Goal: Task Accomplishment & Management: Manage account settings

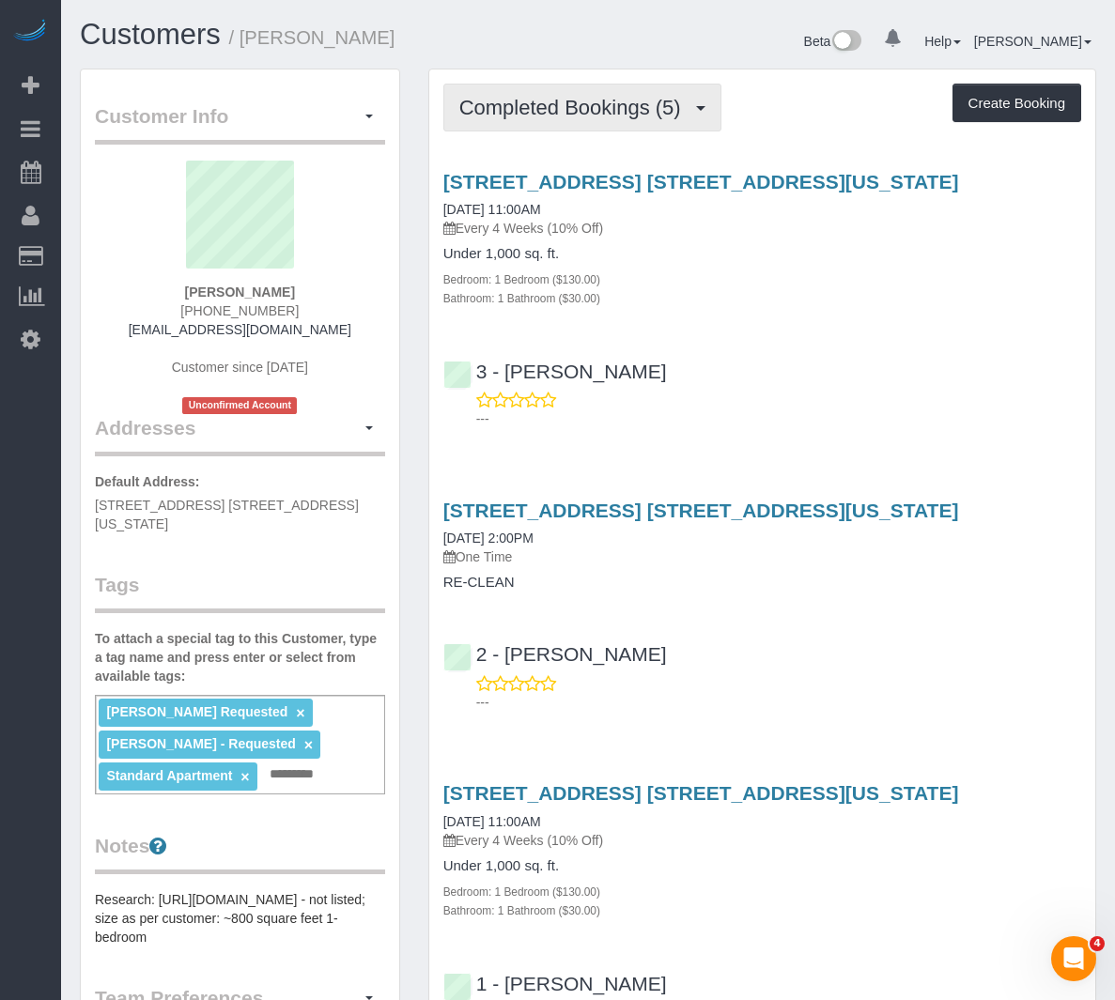
click at [553, 116] on span "Completed Bookings (5)" at bounding box center [574, 107] width 231 height 23
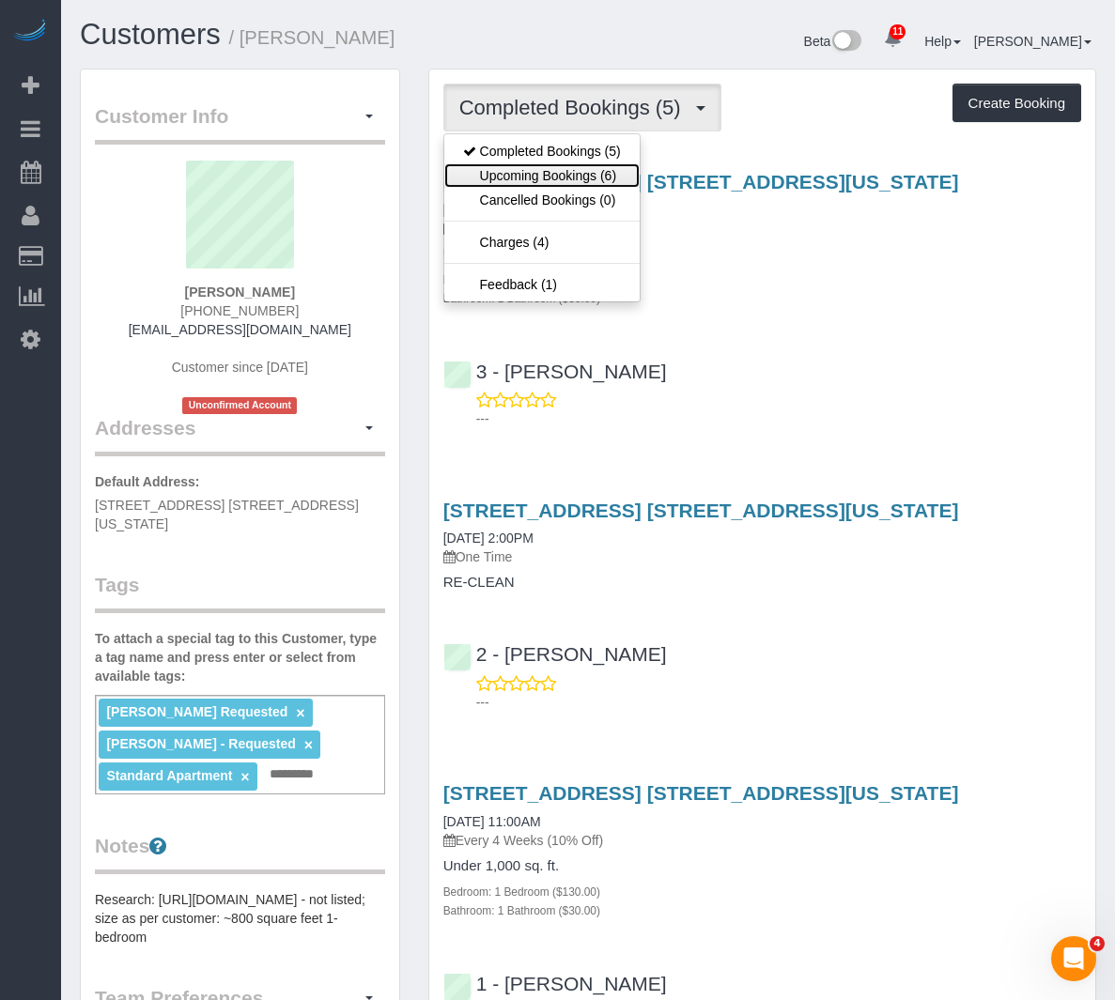
click at [549, 174] on link "Upcoming Bookings (6)" at bounding box center [541, 175] width 195 height 24
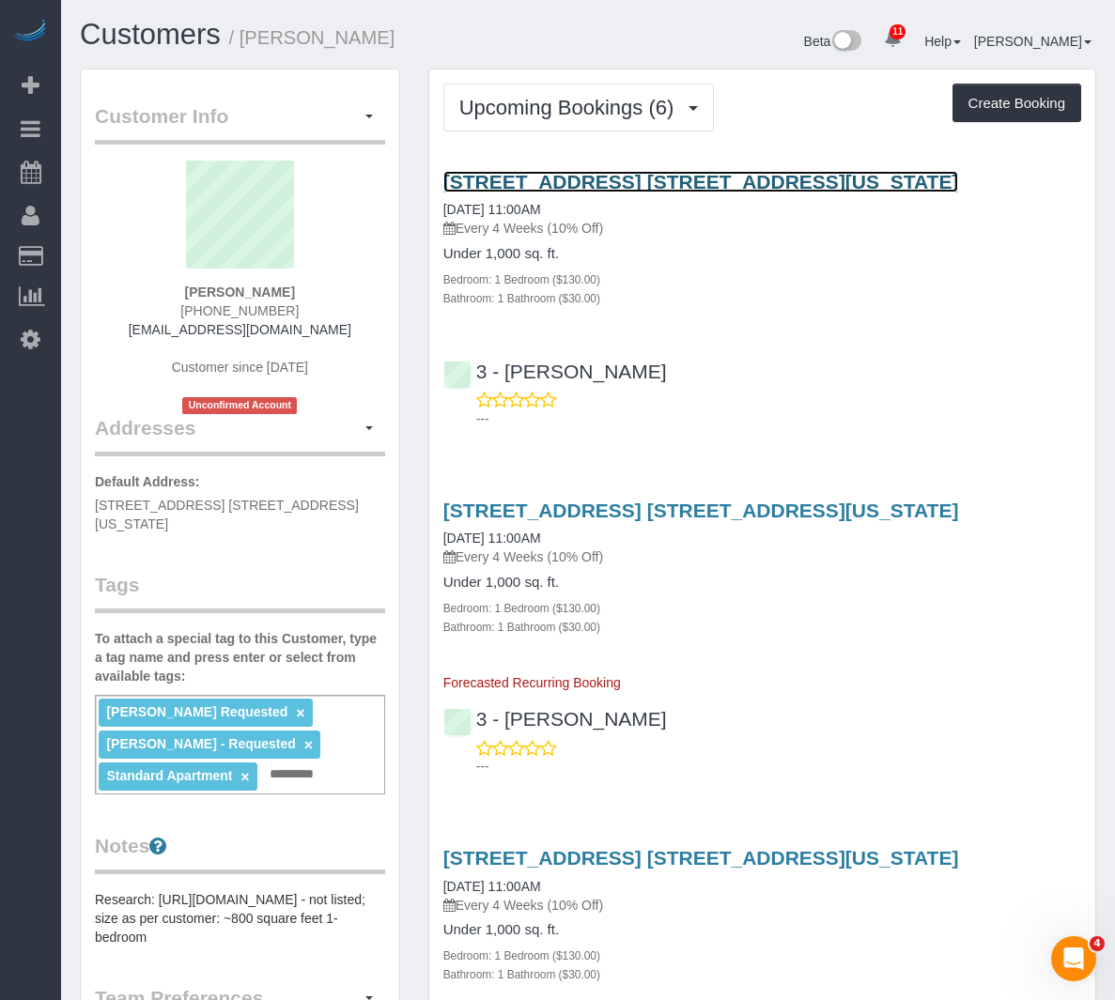
click at [518, 193] on link "50 West 34th Street, Apt. 19a14, New York, NY 10001" at bounding box center [701, 182] width 516 height 22
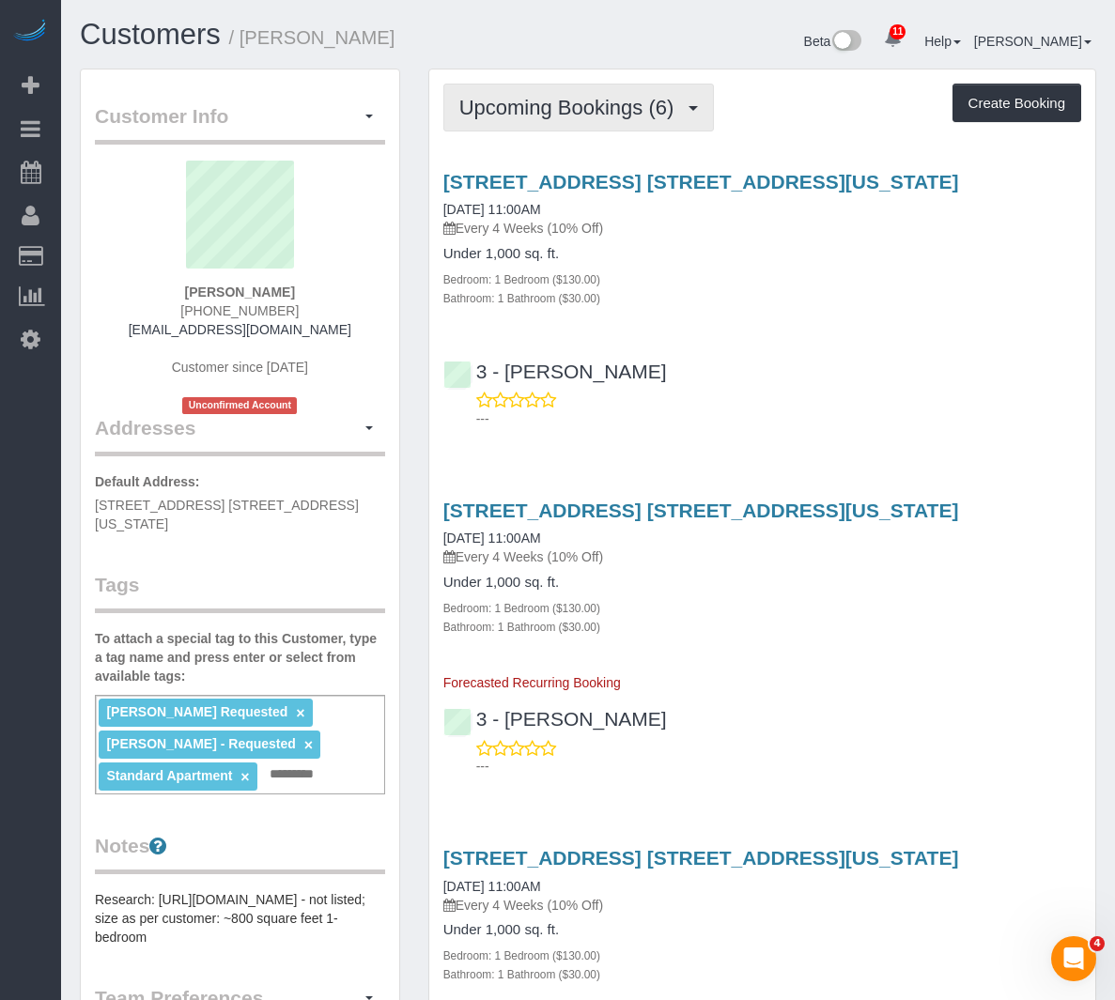
click at [667, 118] on span "Upcoming Bookings (6)" at bounding box center [571, 107] width 224 height 23
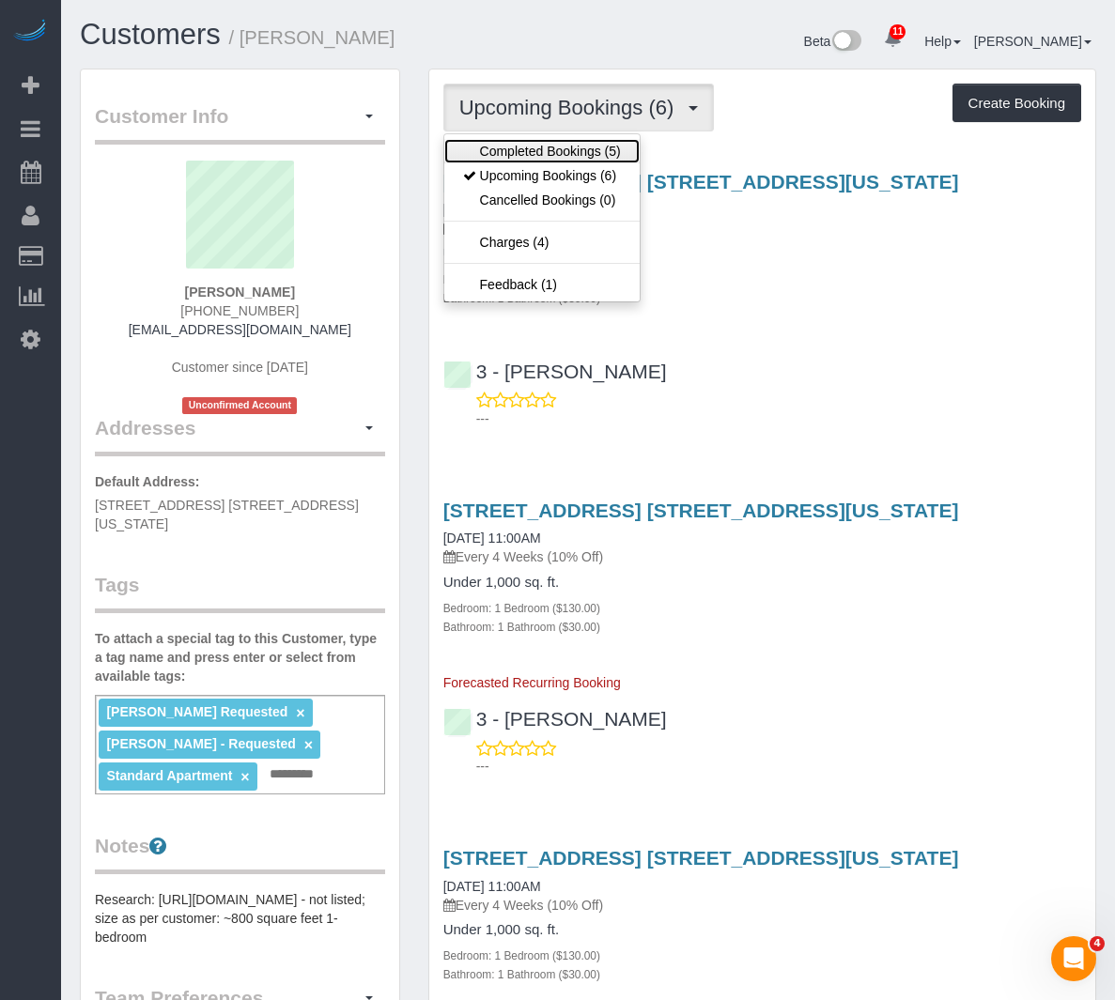
click at [594, 144] on link "Completed Bookings (5)" at bounding box center [541, 151] width 195 height 24
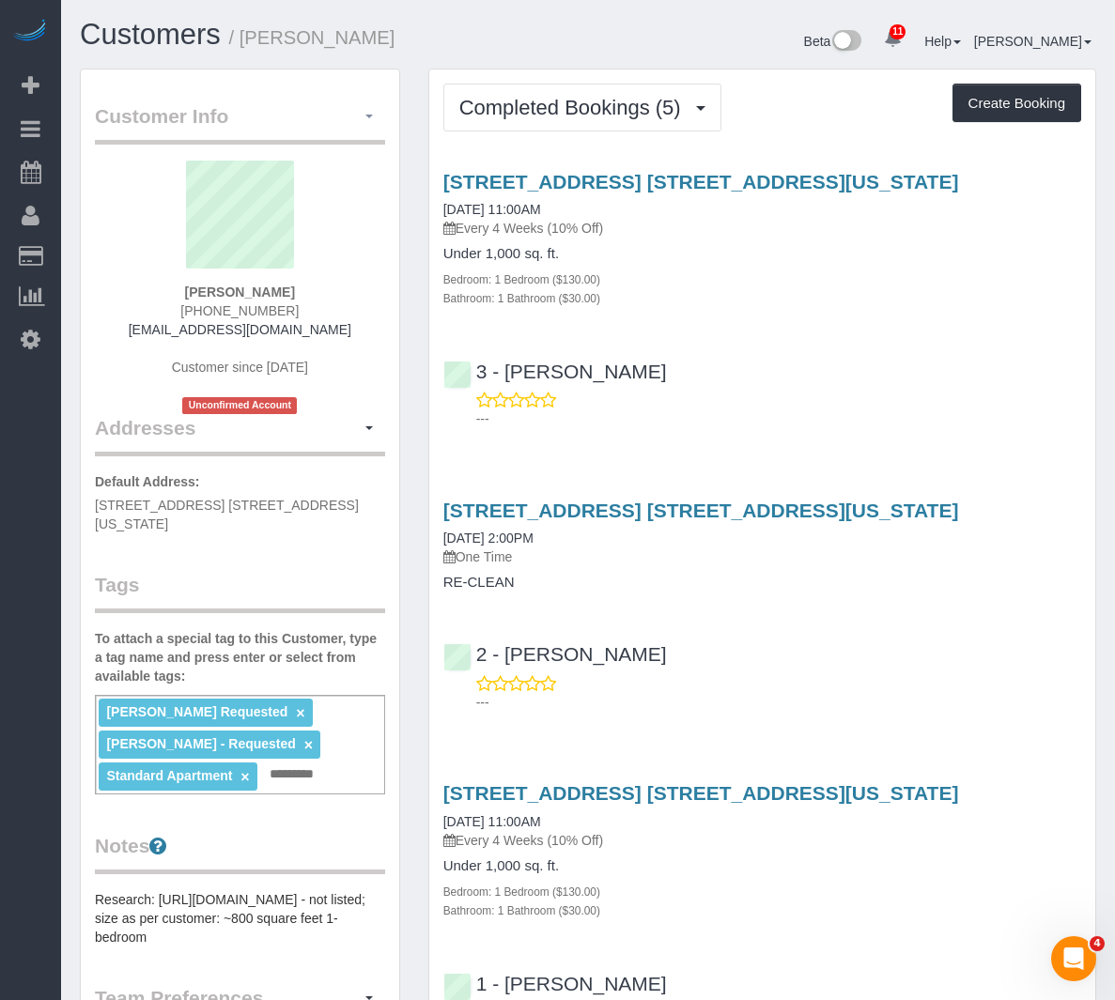
click at [0, 0] on icon "button" at bounding box center [0, 0] width 0 height 0
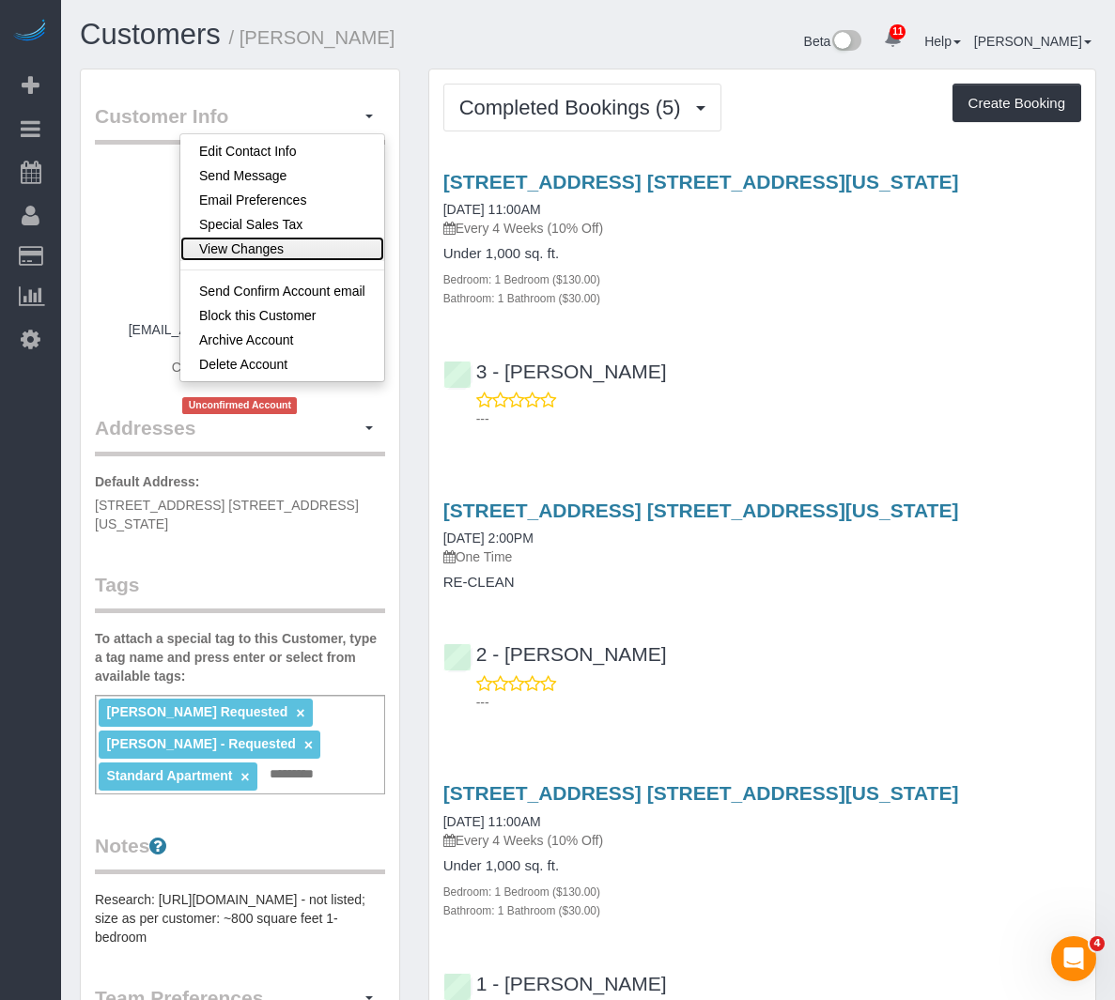
click at [271, 237] on link "View Changes" at bounding box center [282, 249] width 204 height 24
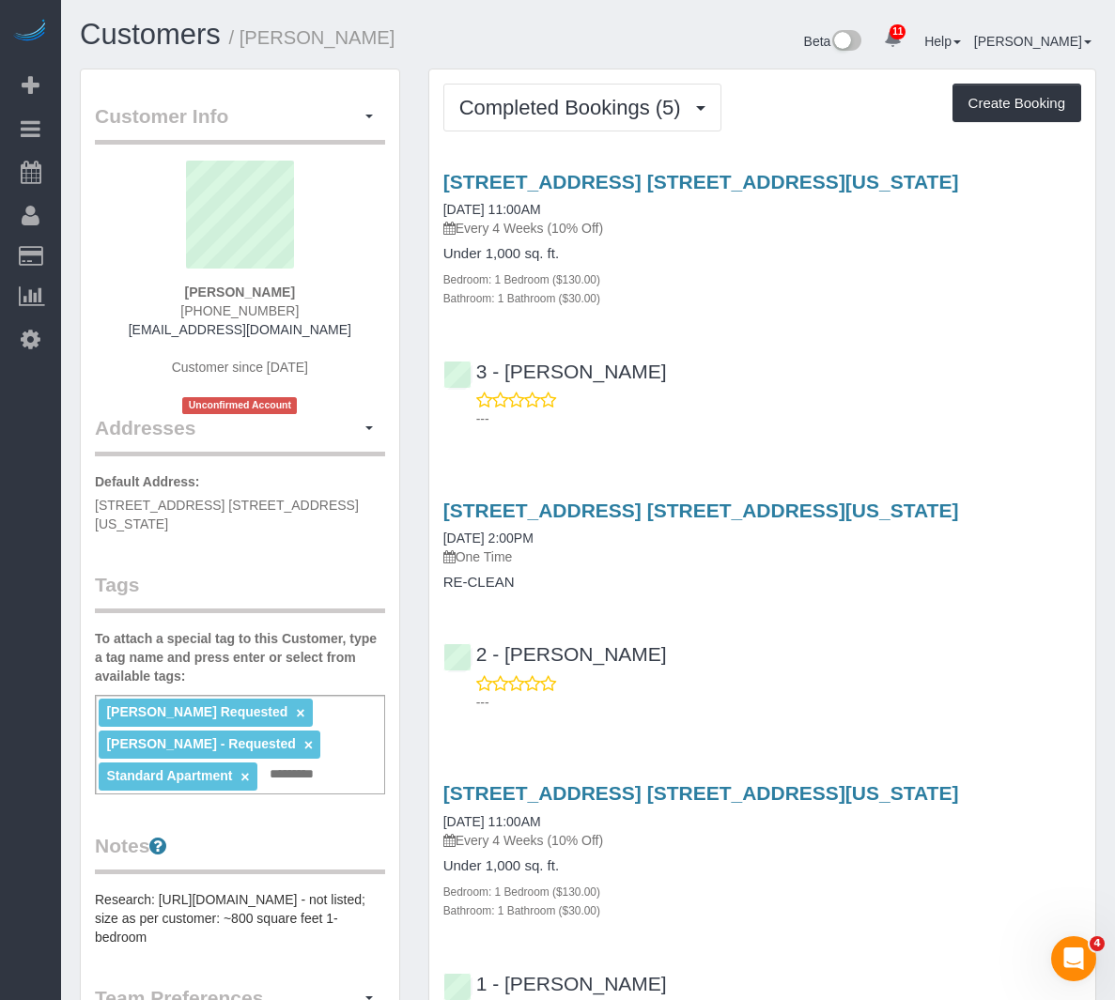
drag, startPoint x: 397, startPoint y: 42, endPoint x: 247, endPoint y: 37, distance: 150.4
click at [247, 37] on h1 "Customers / Amelia Palmer" at bounding box center [327, 35] width 494 height 32
copy small "Amelia Palmer"
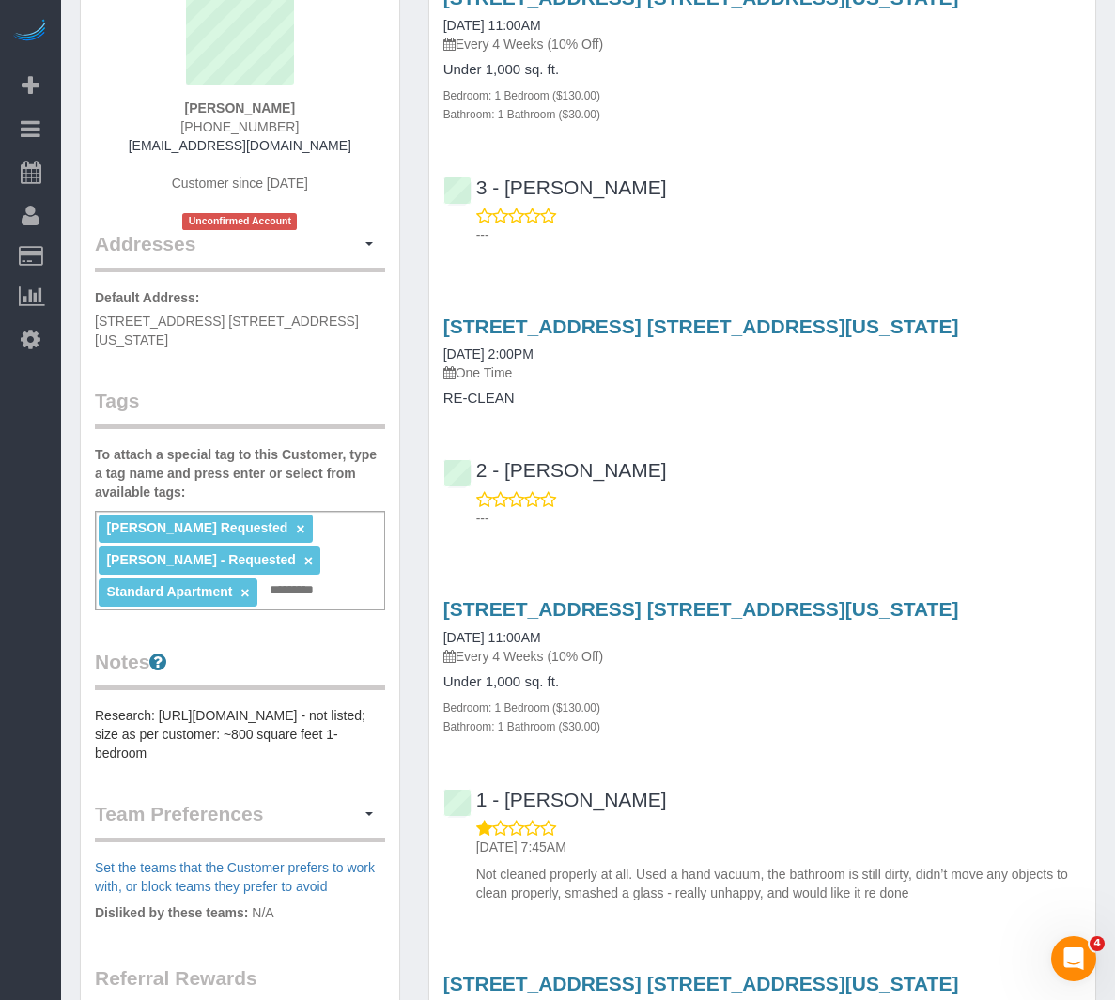
scroll to position [188, 0]
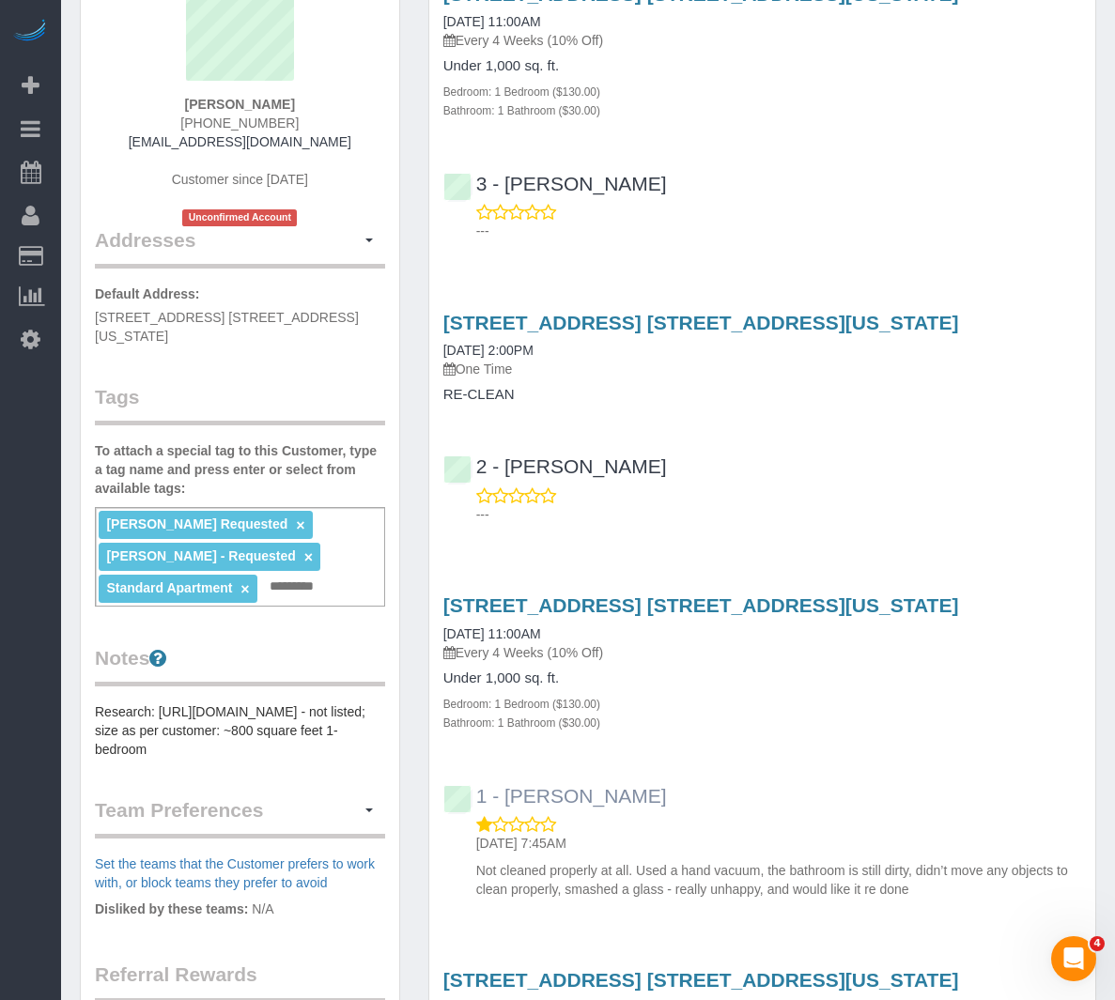
drag, startPoint x: 957, startPoint y: 502, endPoint x: 837, endPoint y: 494, distance: 120.5
click at [676, 785] on div "1 - [PERSON_NAME]" at bounding box center [559, 796] width 233 height 23
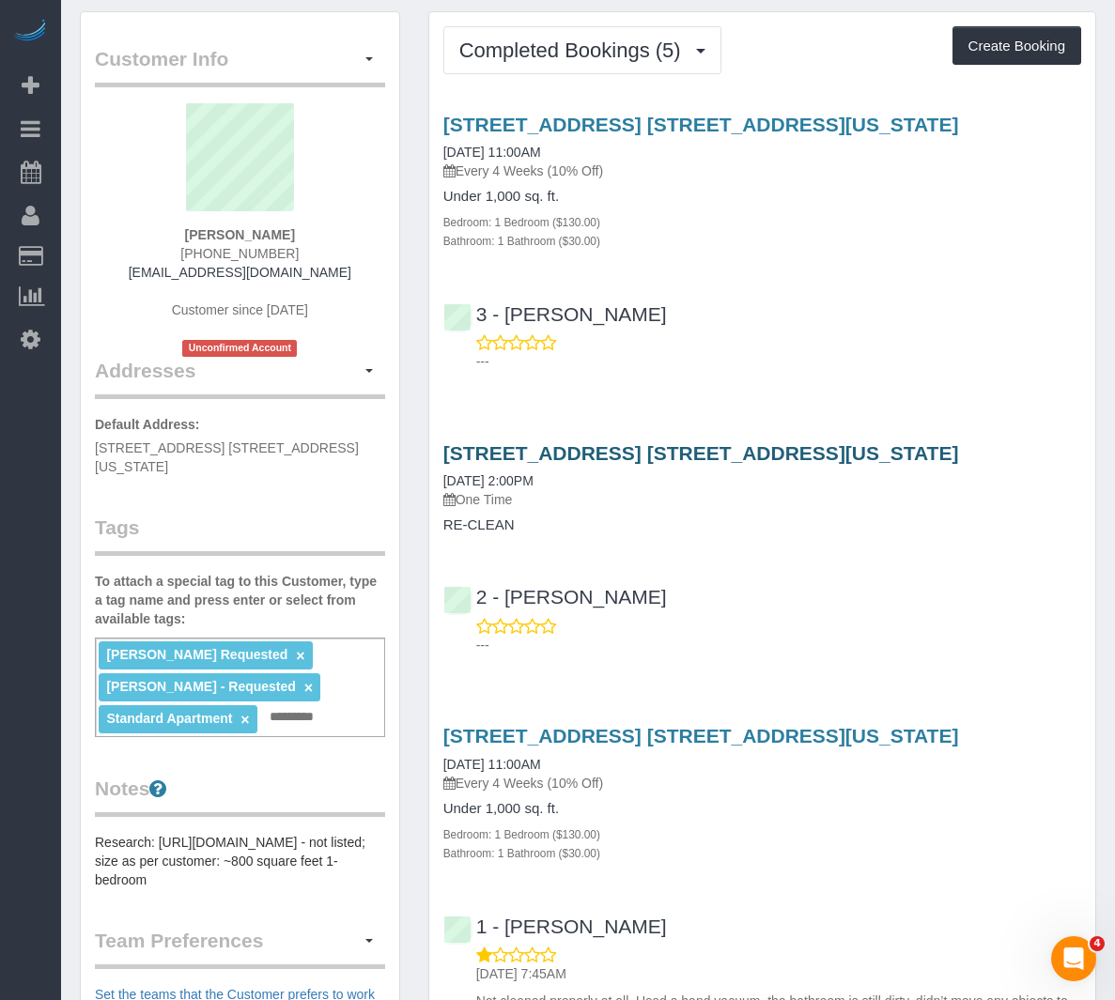
scroll to position [0, 0]
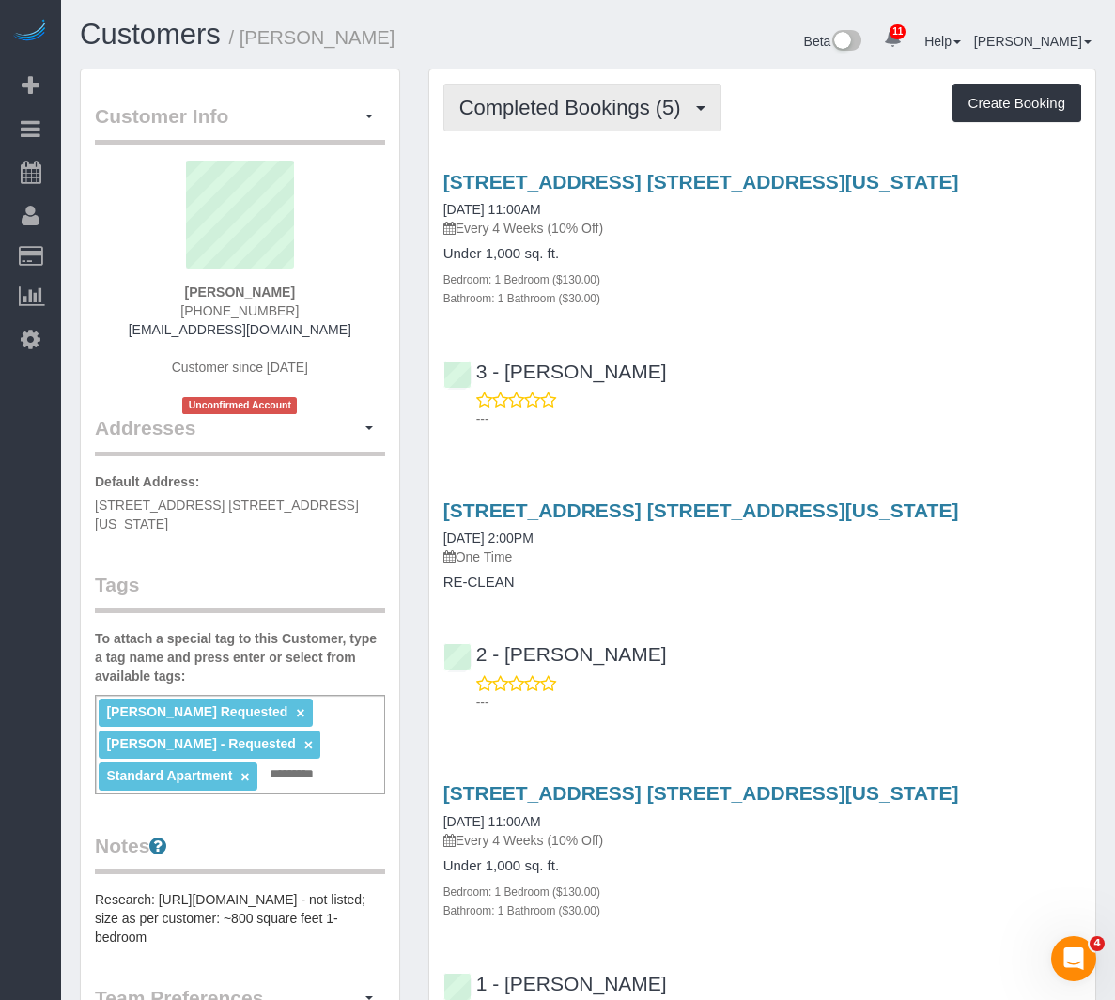
click at [507, 107] on span "Completed Bookings (5)" at bounding box center [574, 107] width 231 height 23
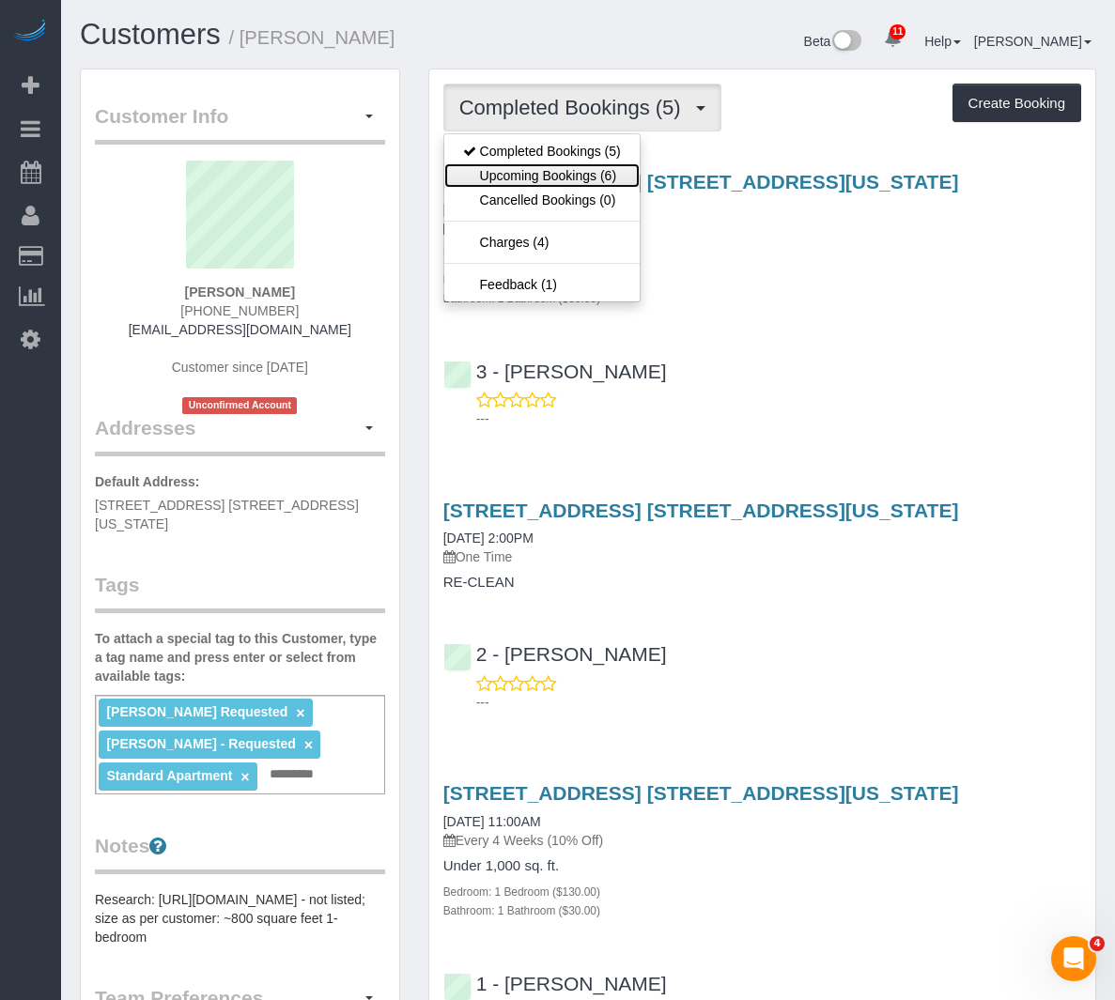
click at [494, 169] on link "Upcoming Bookings (6)" at bounding box center [541, 175] width 195 height 24
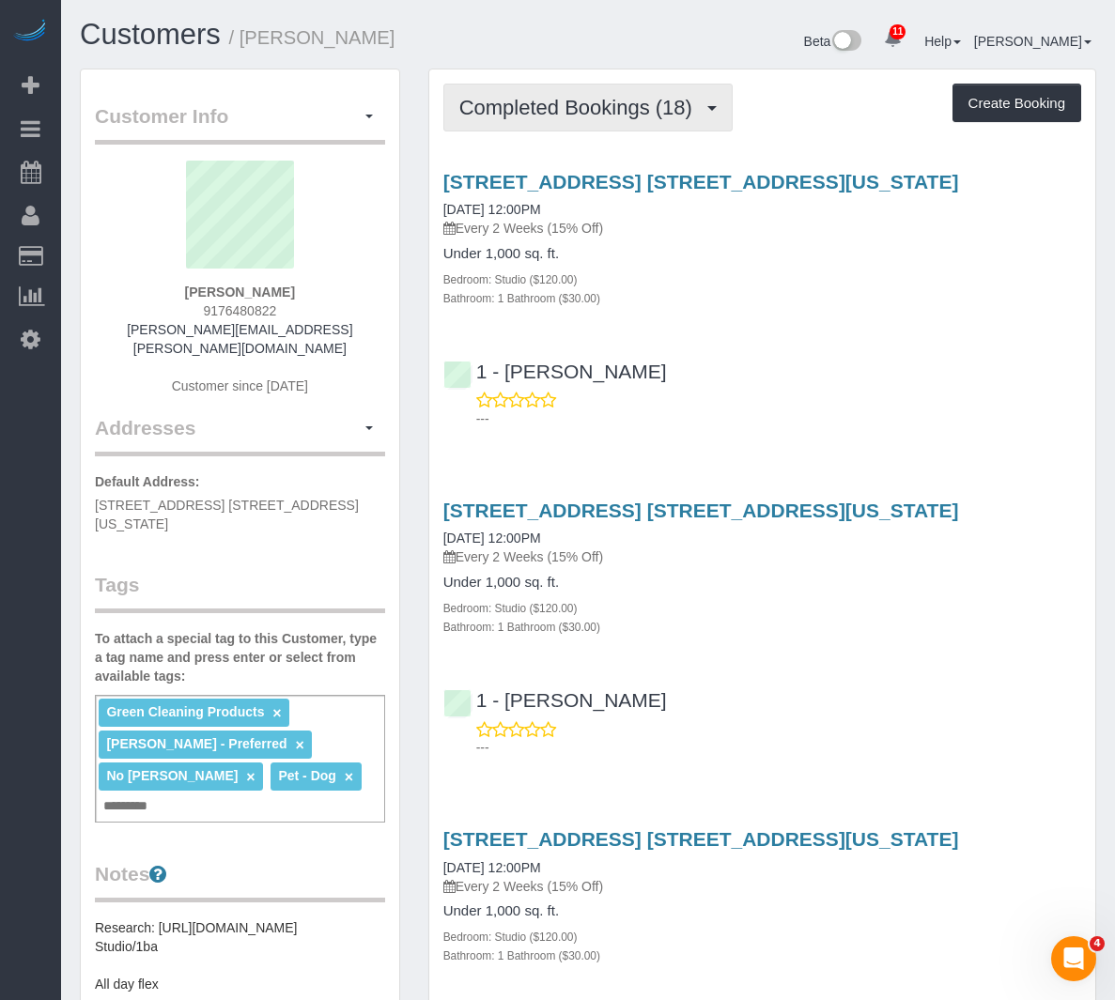
click at [505, 121] on button "Completed Bookings (18)" at bounding box center [587, 108] width 289 height 48
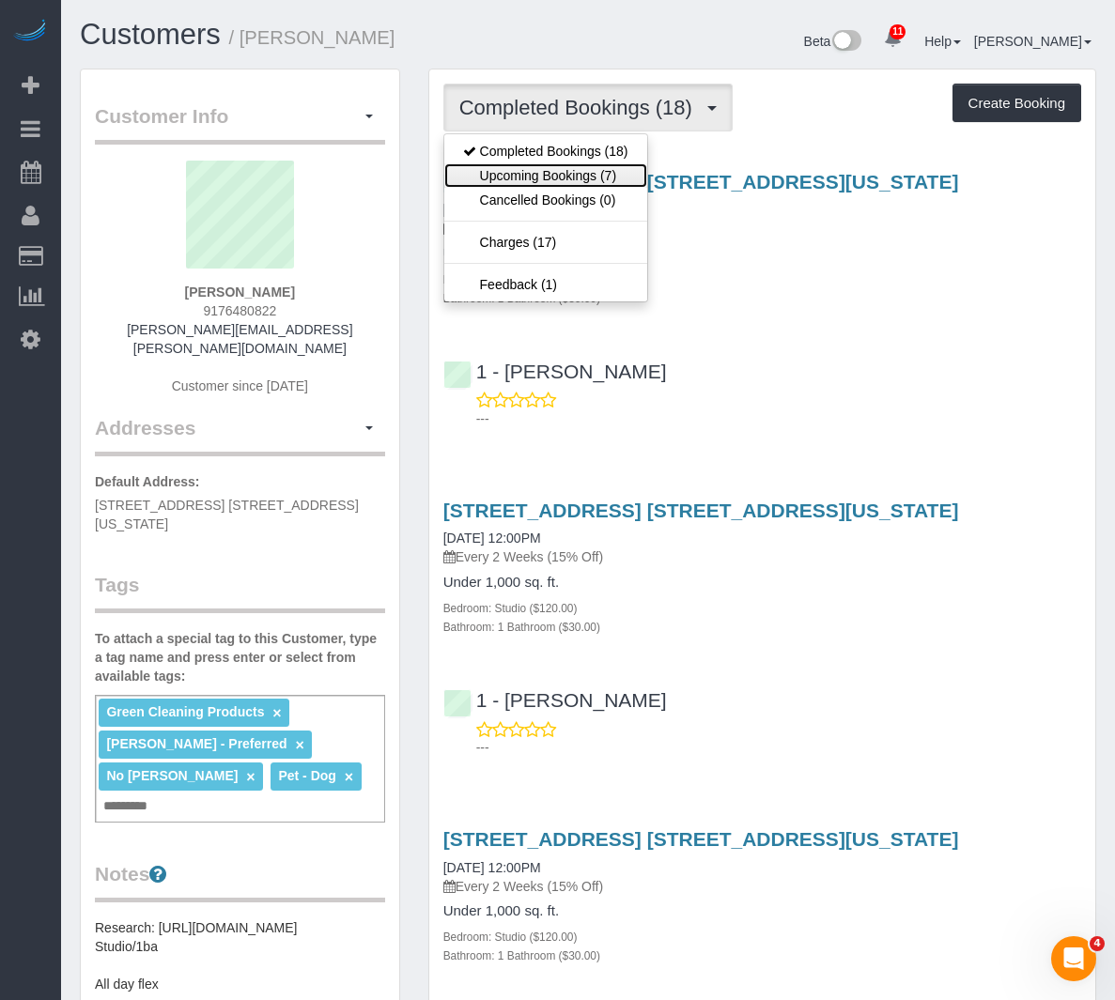
click at [510, 183] on link "Upcoming Bookings (7)" at bounding box center [545, 175] width 203 height 24
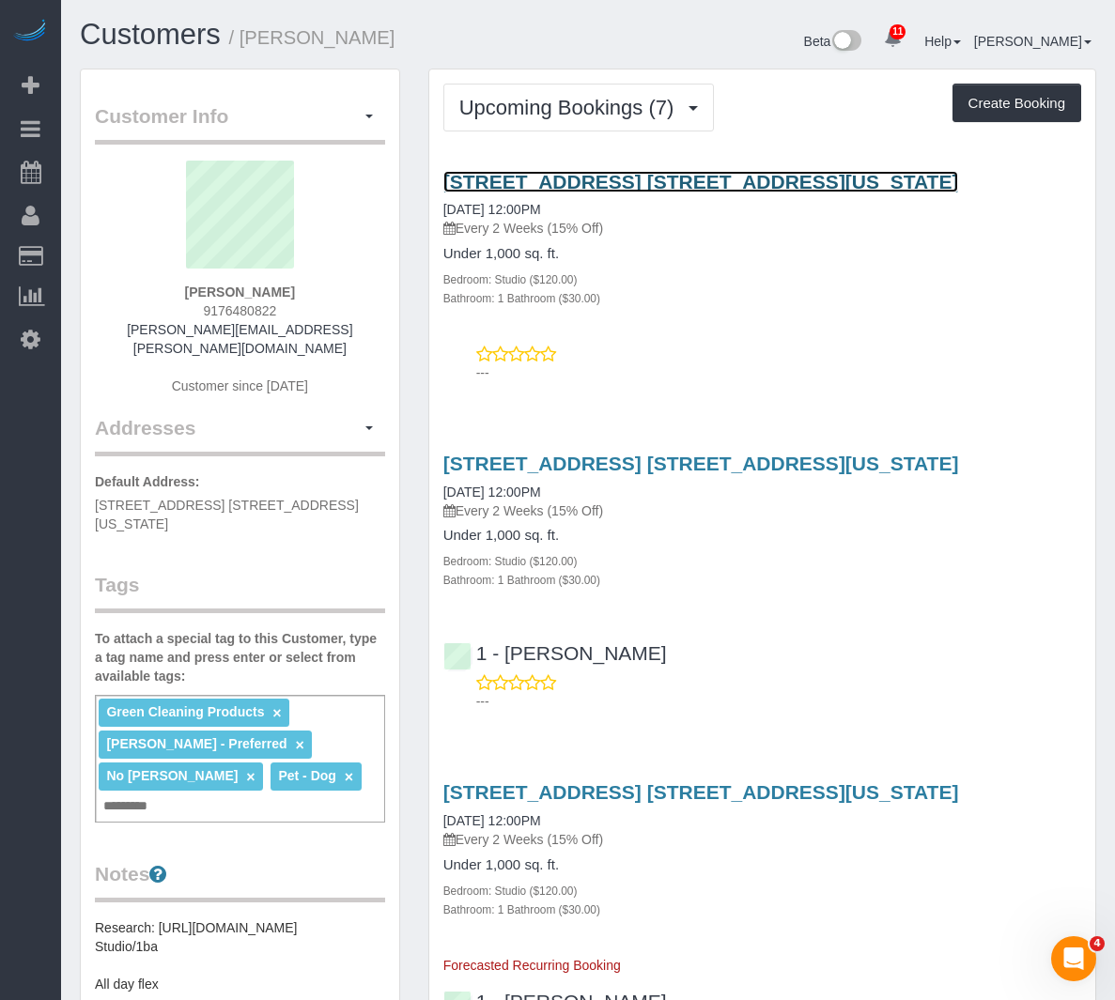
click at [499, 193] on link "20 East 66th Street, Apt. 4a, New York, NY 10065" at bounding box center [701, 182] width 516 height 22
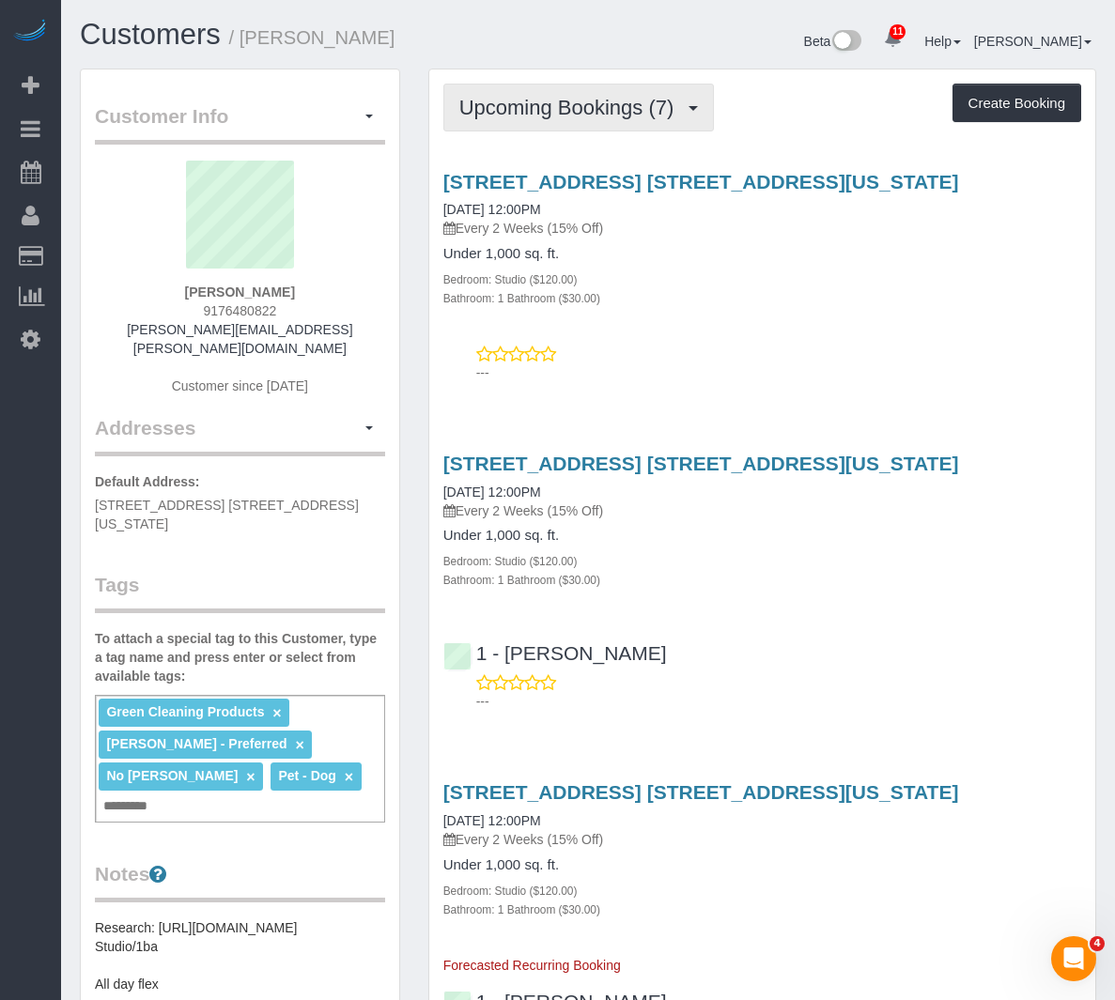
click at [458, 95] on button "Upcoming Bookings (7)" at bounding box center [578, 108] width 271 height 48
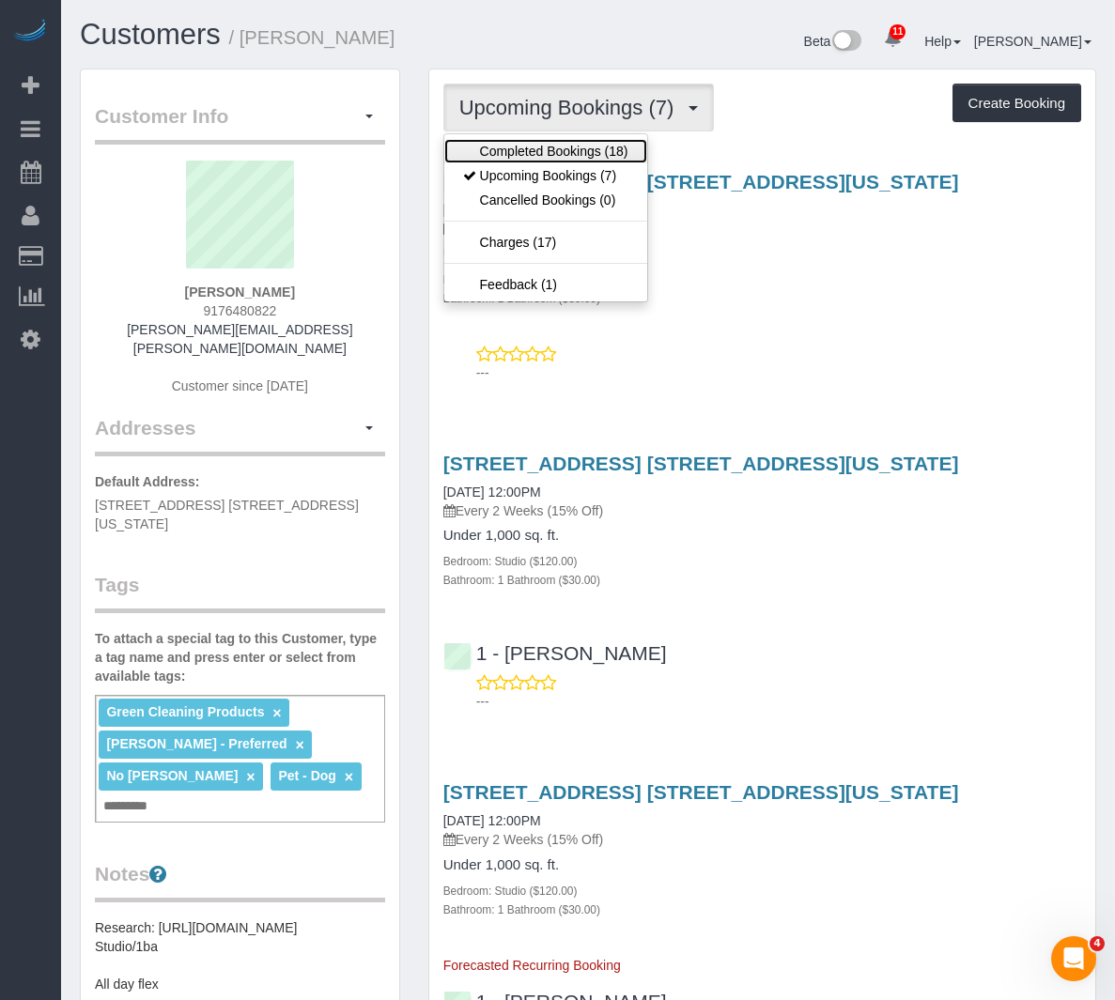
click at [577, 147] on link "Completed Bookings (18)" at bounding box center [545, 151] width 203 height 24
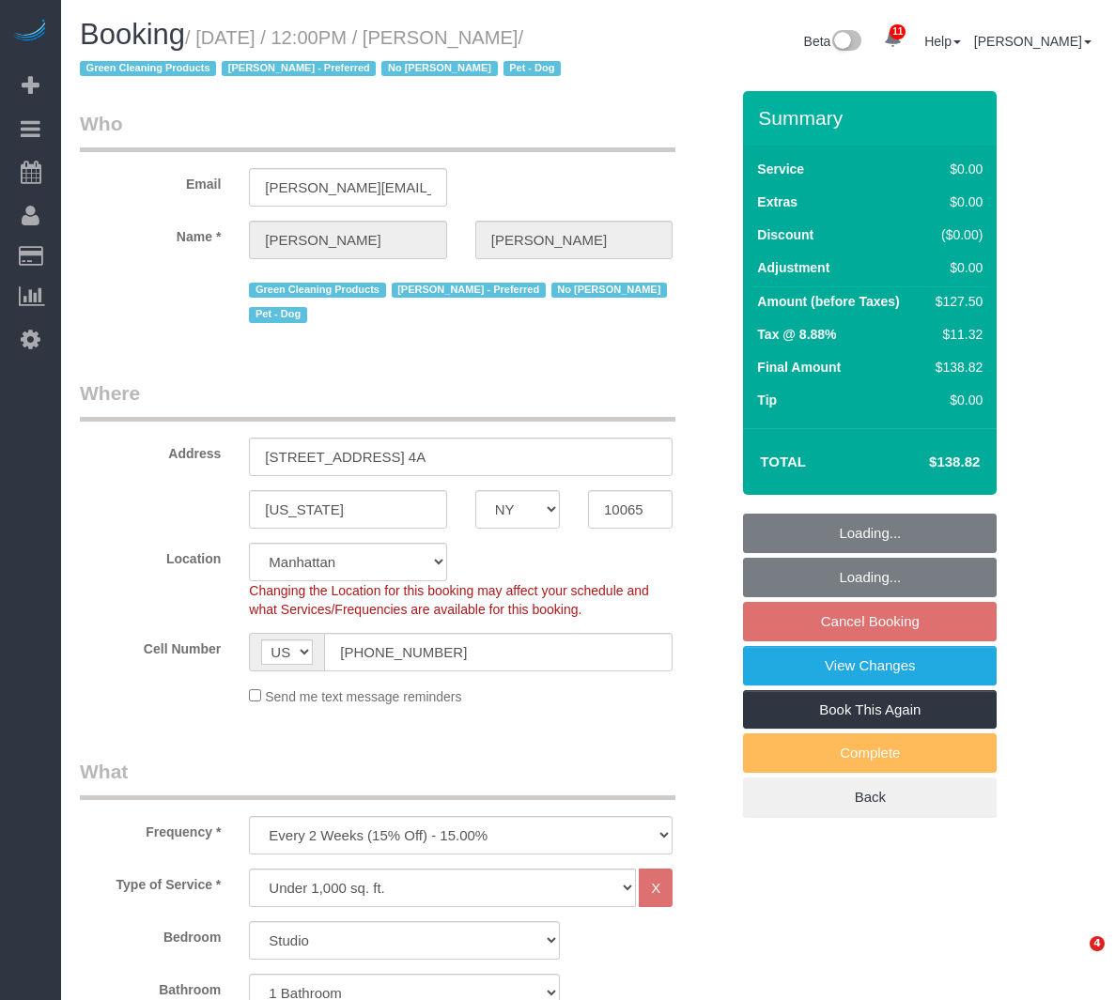
select select "NY"
select select "spot5"
select select "number:89"
select select "number:90"
select select "number:13"
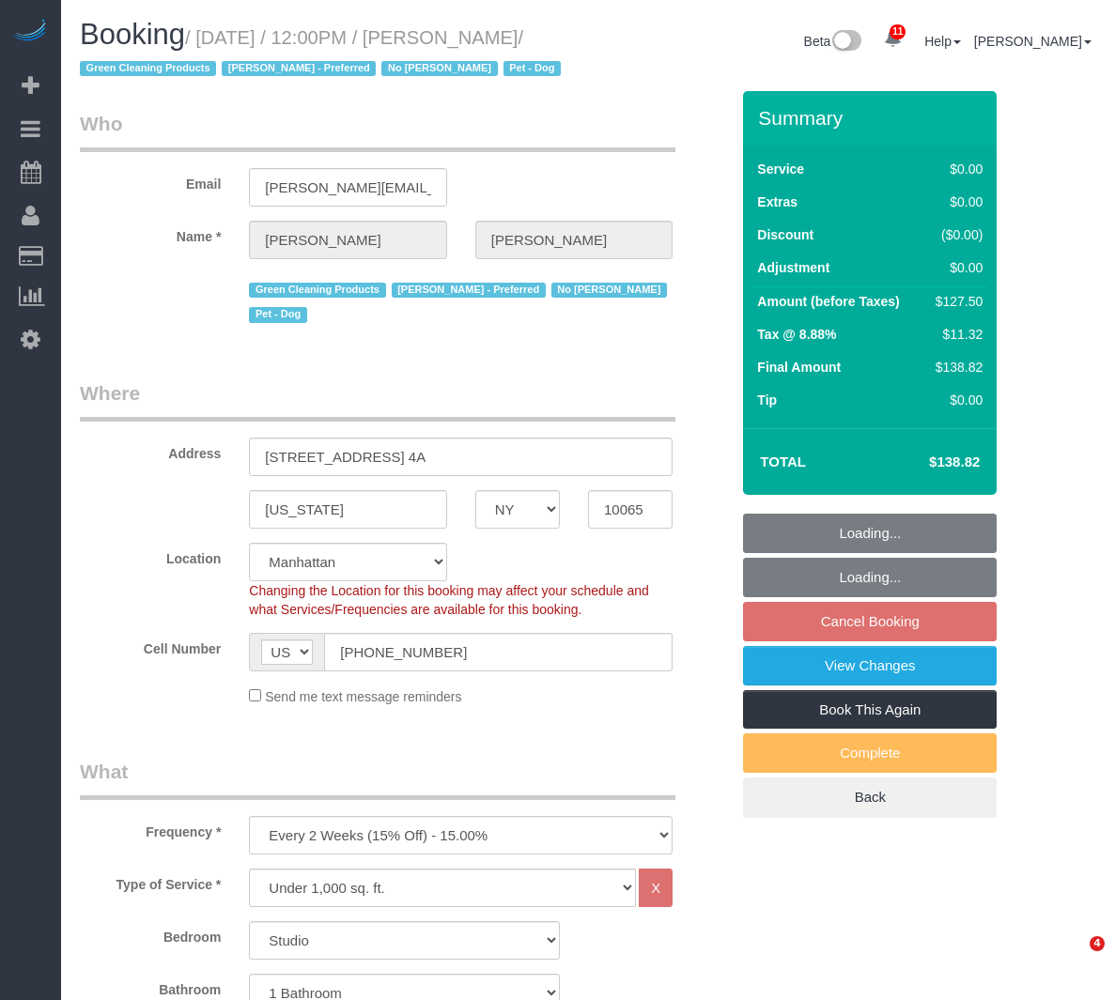
select select "number:7"
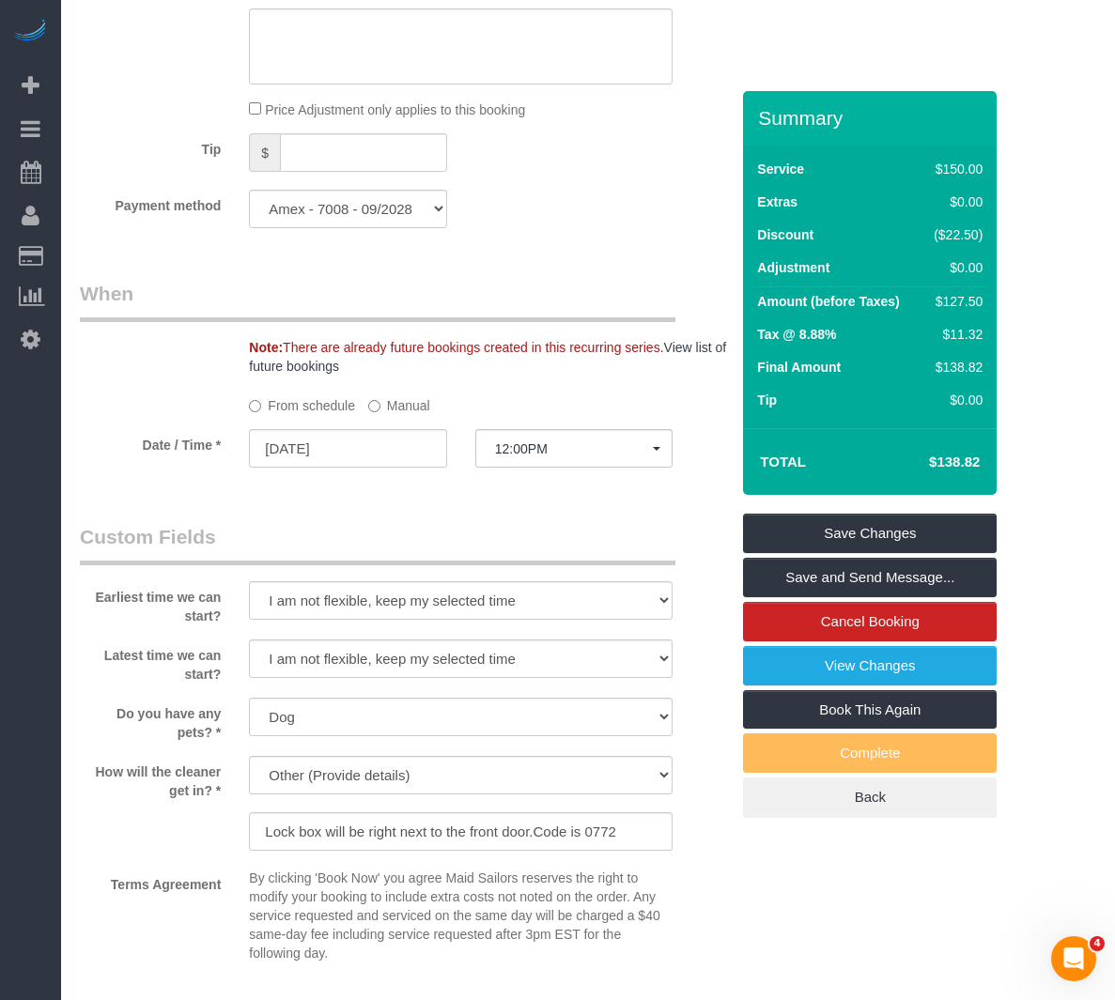
scroll to position [1784, 0]
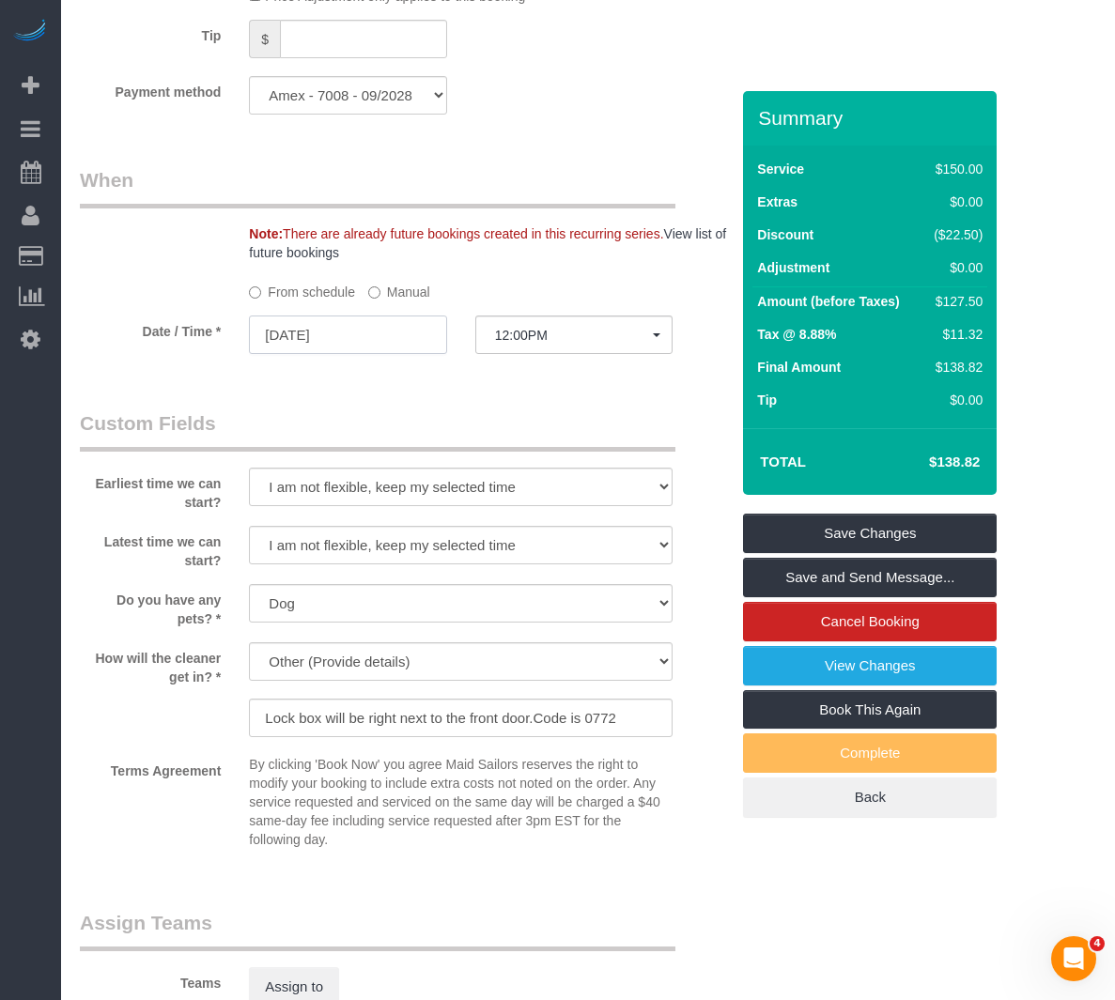
click at [408, 333] on input "08/20/2025" at bounding box center [347, 335] width 197 height 39
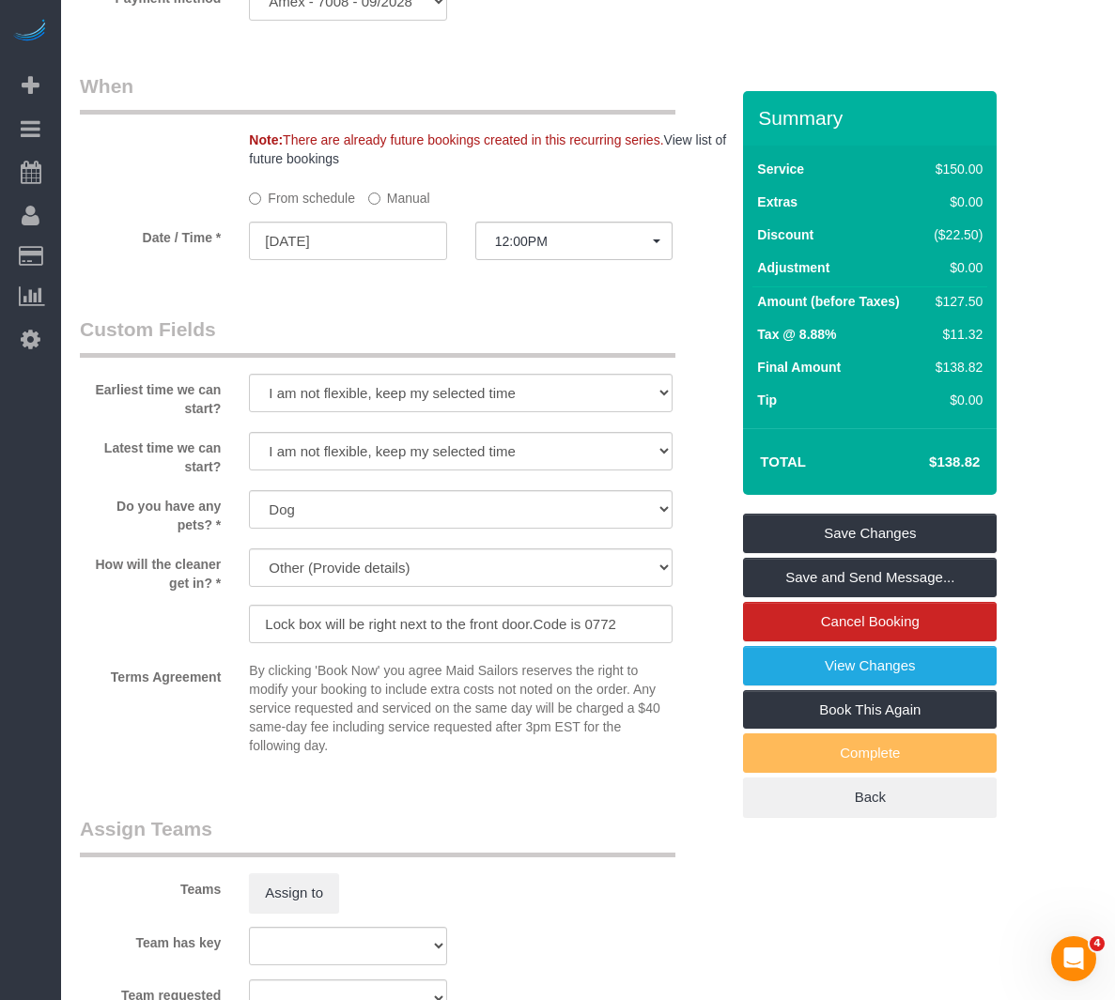
scroll to position [1503, 0]
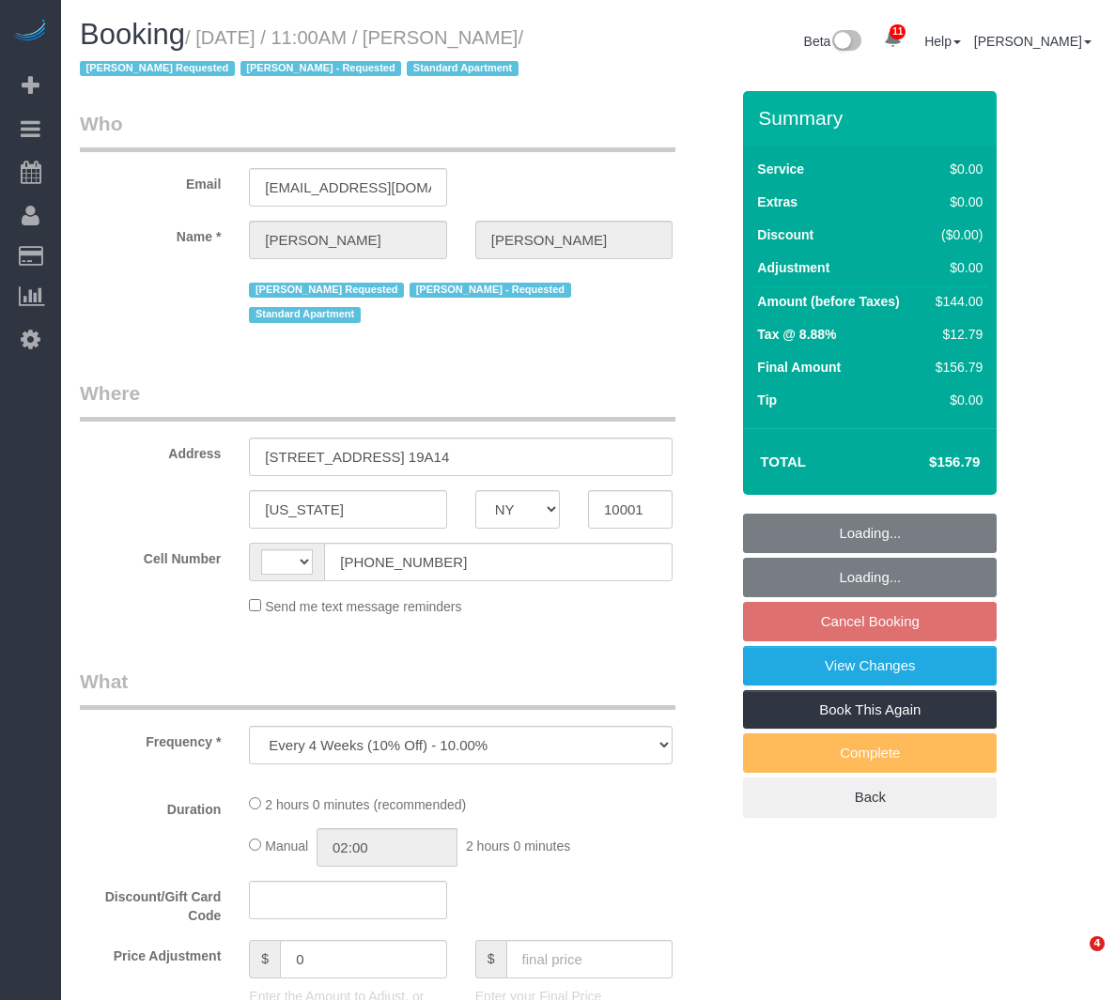
select select "NY"
select select "string:stripe-pm_1RTwsW4VGloSiKo7Xo9CQ1gS"
select select "1"
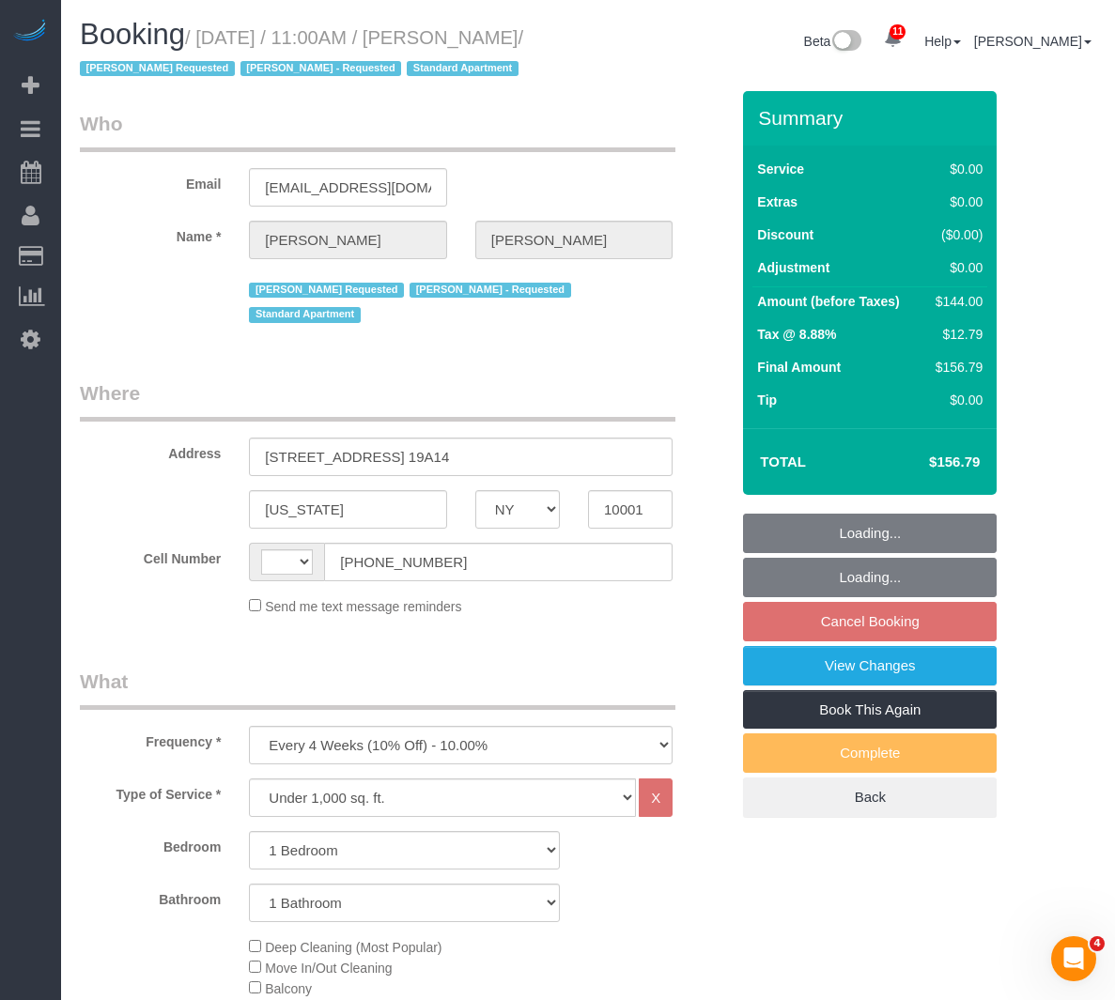
select select "string:US"
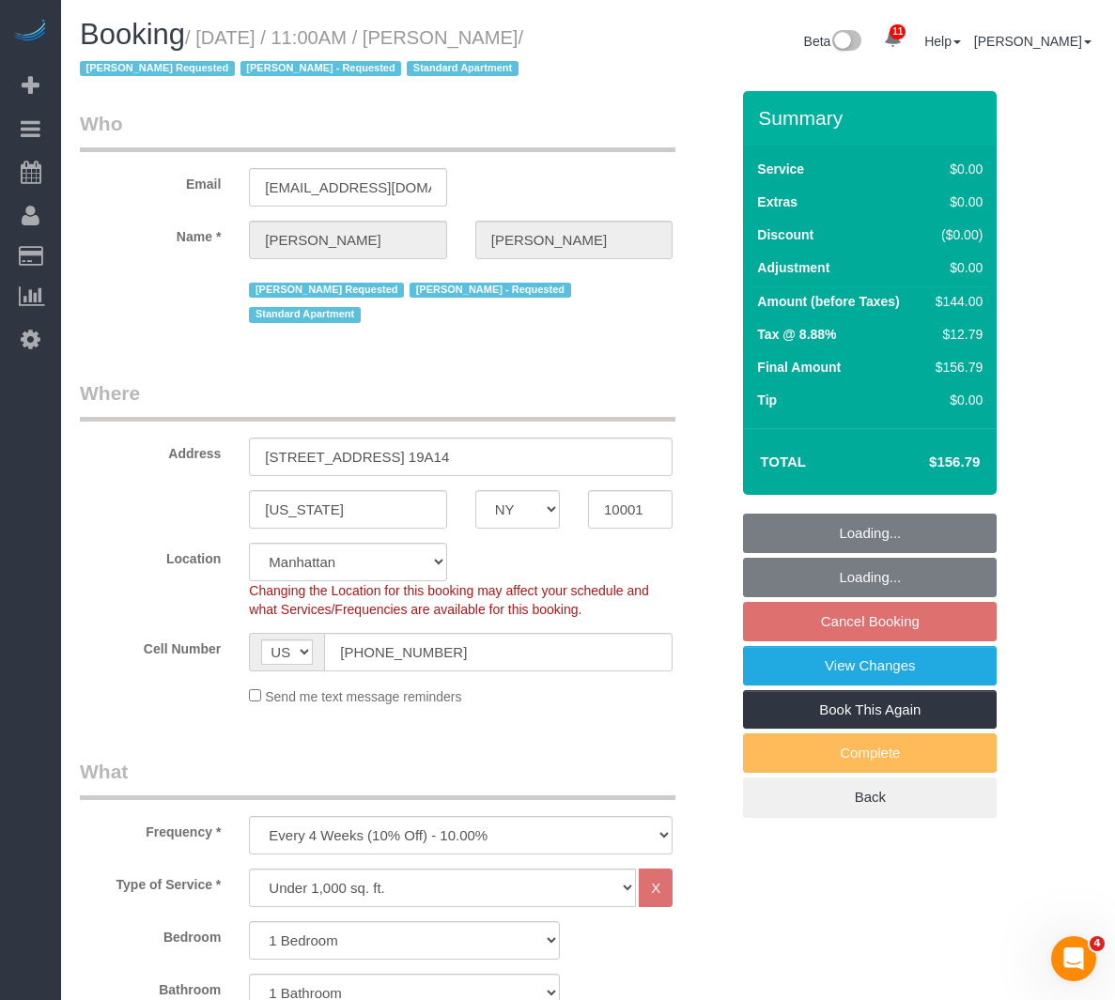
select select "object:981"
select select "spot4"
select select "number:89"
select select "number:90"
select select "number:15"
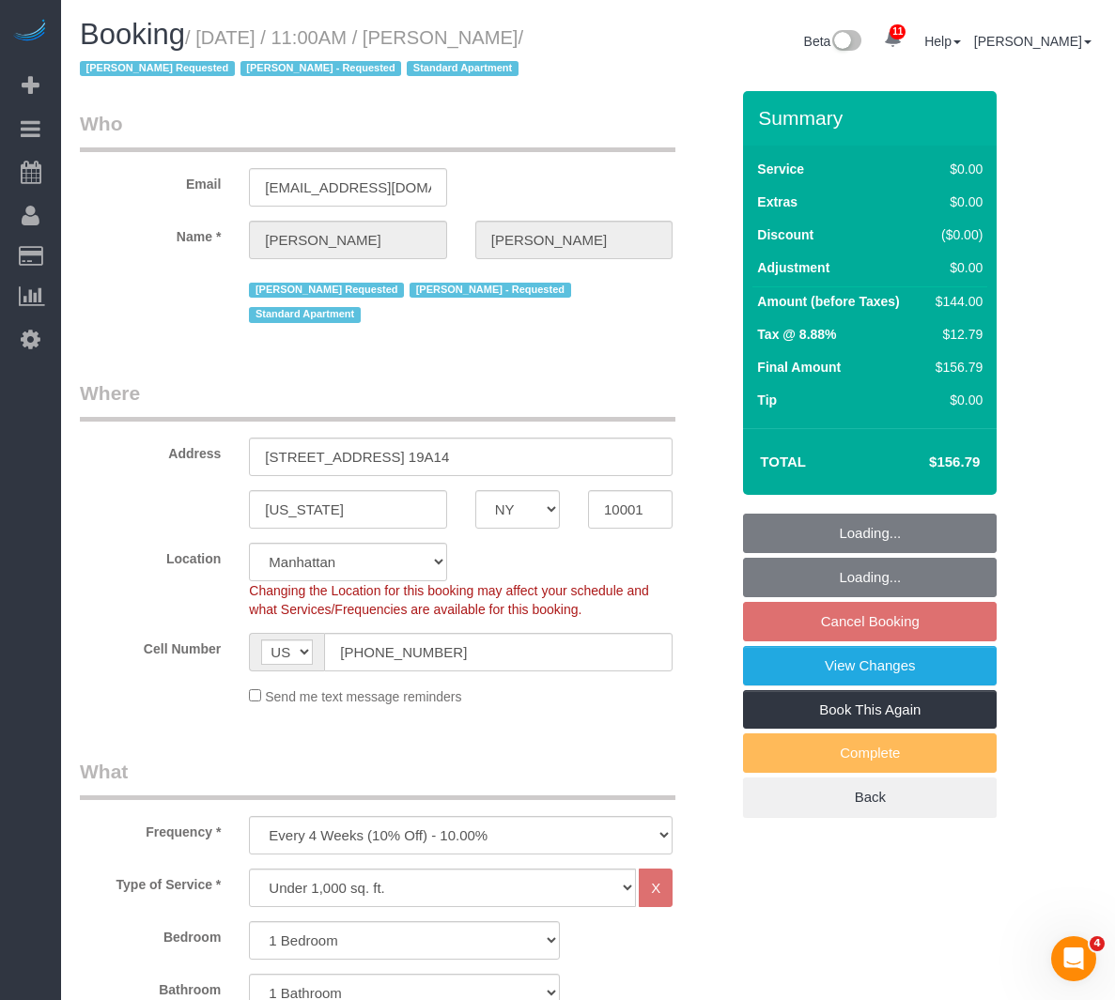
select select "number:5"
select select "1"
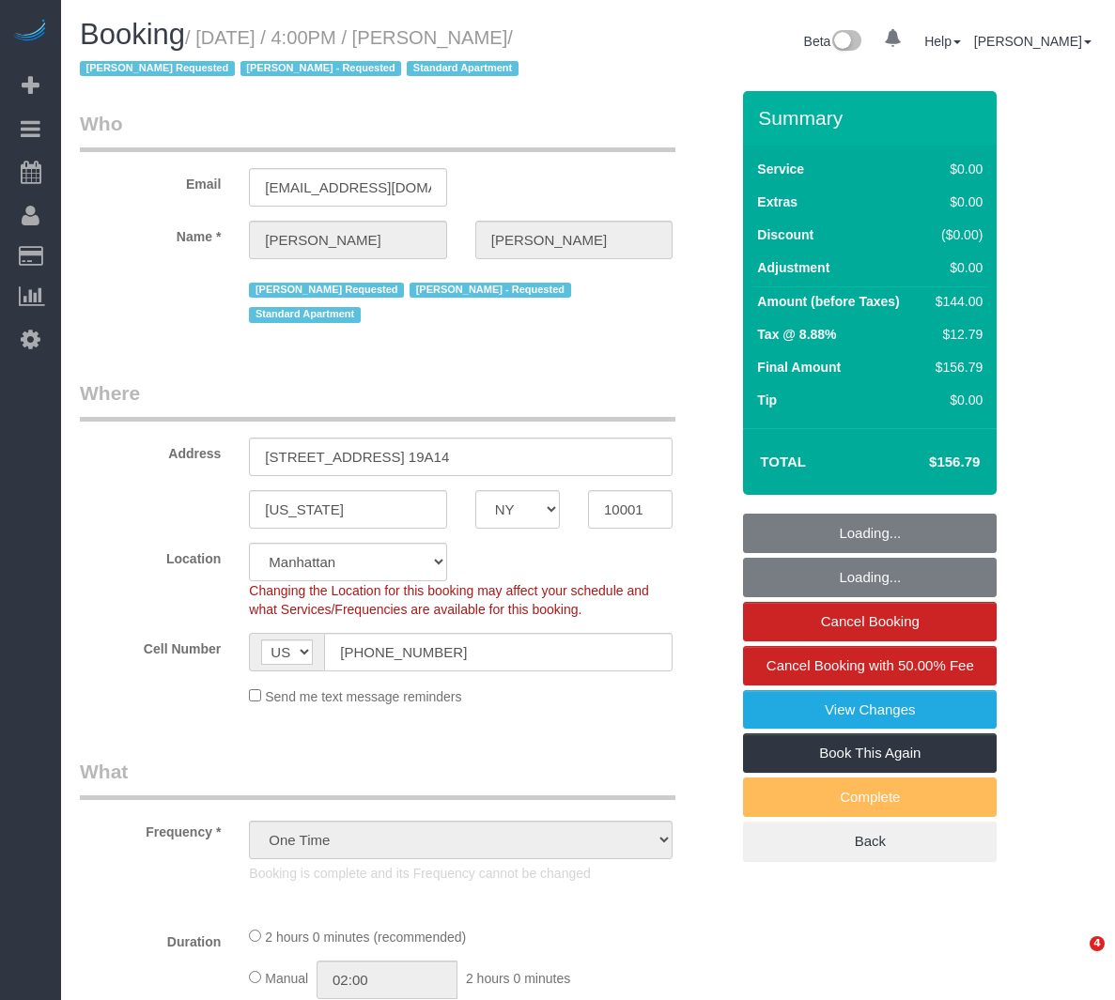
select select "NY"
select select "number:89"
select select "number:90"
select select "number:15"
select select "number:5"
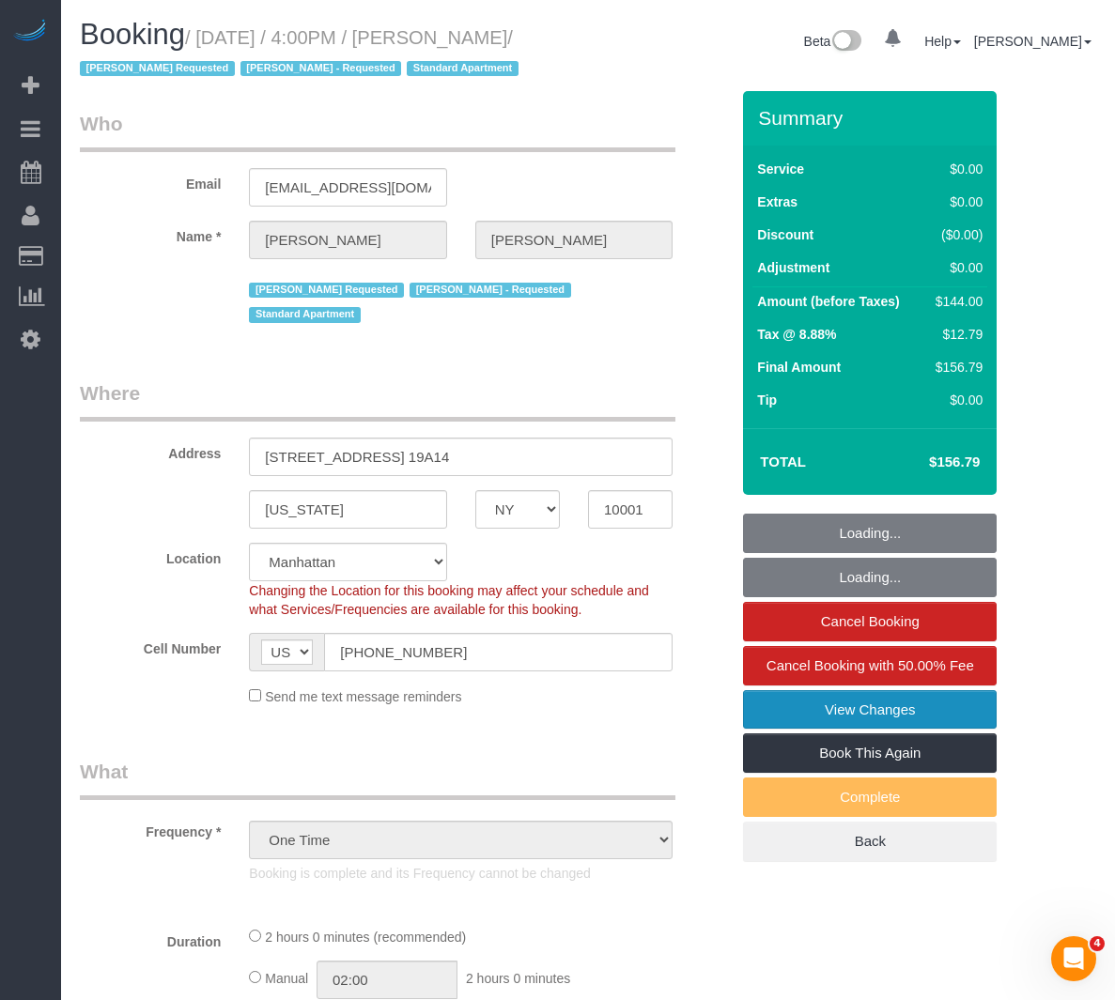
select select "object:887"
select select "string:stripe-pm_1RIzaU4VGloSiKo7Yr3YkVwe"
select select "spot1"
select select "1"
click at [839, 712] on link "View Changes" at bounding box center [870, 709] width 254 height 39
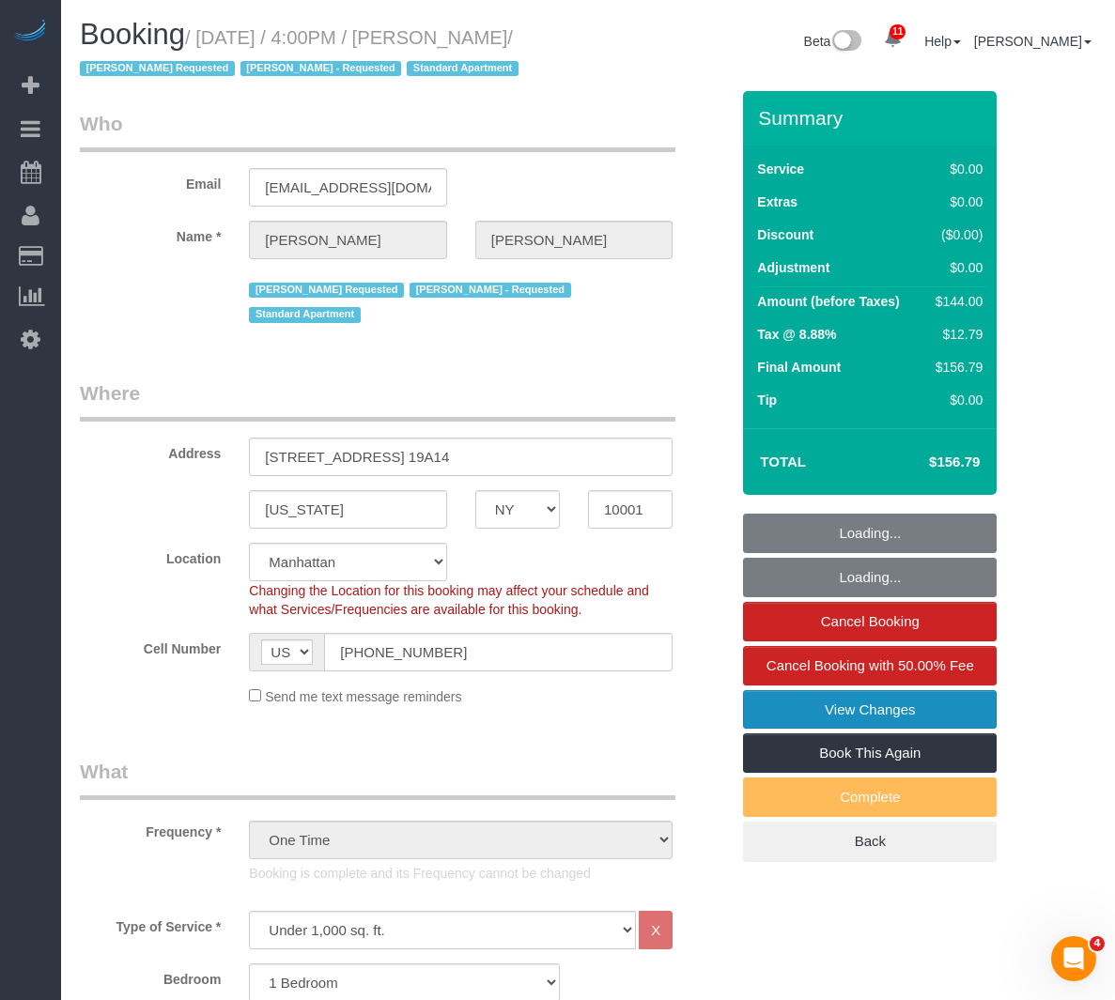
select select "1"
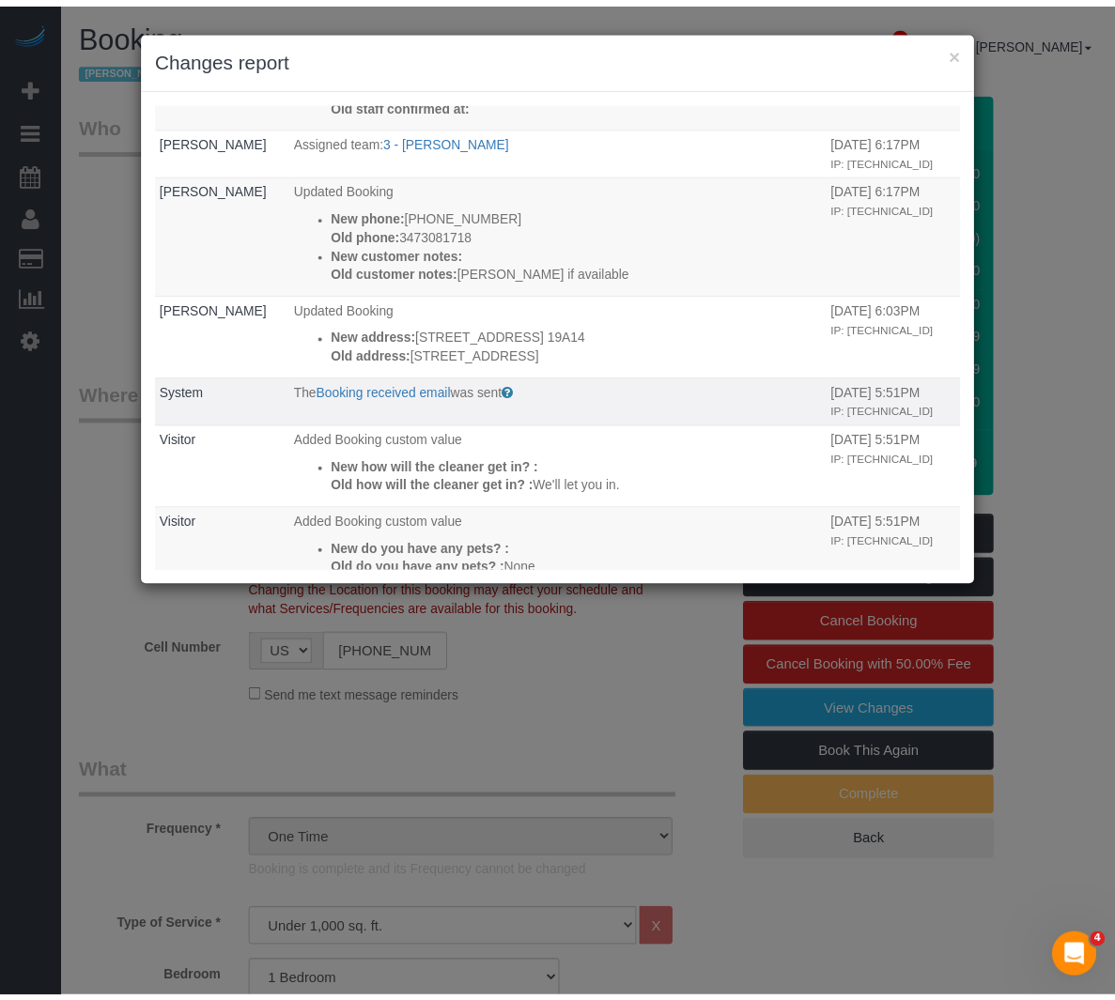
scroll to position [470, 0]
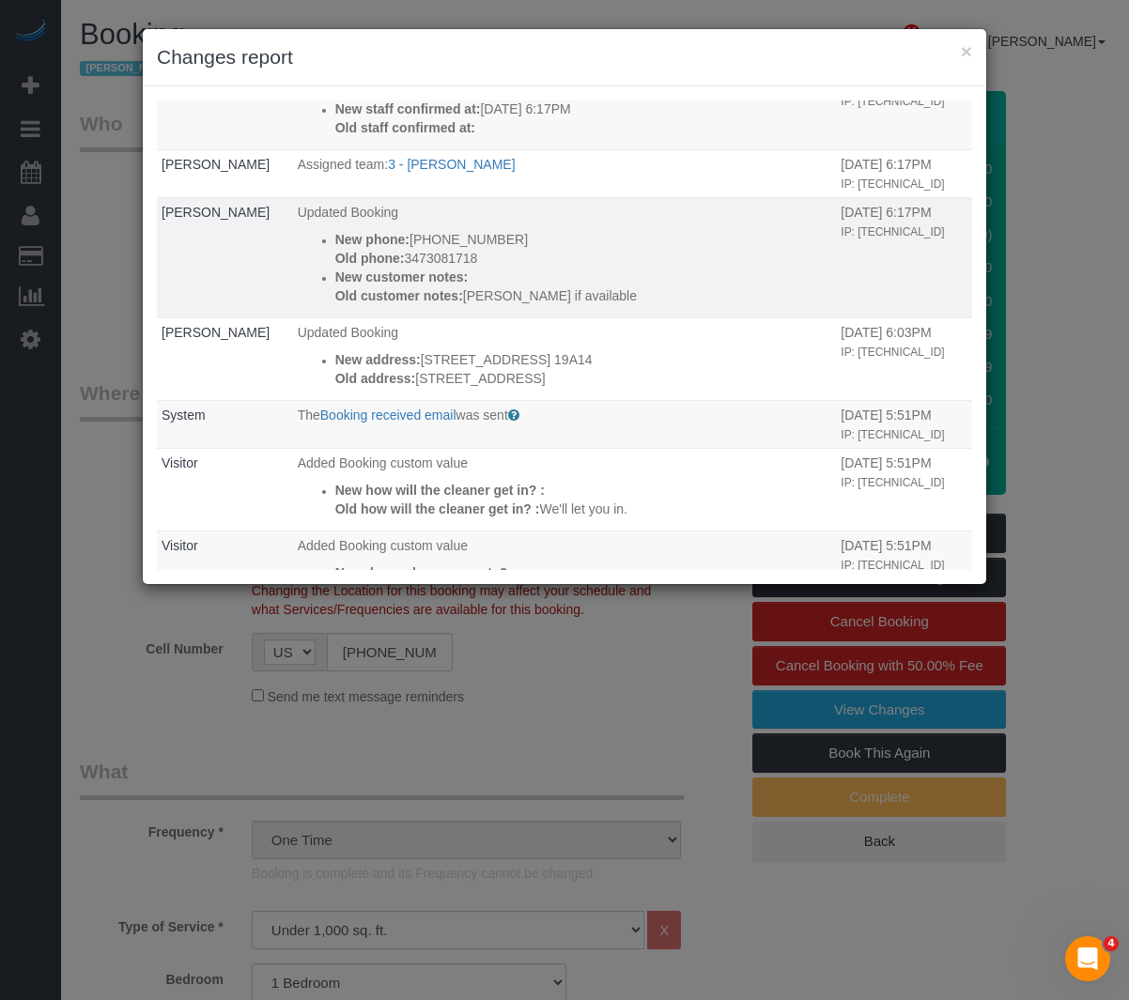
drag, startPoint x: 624, startPoint y: 330, endPoint x: 311, endPoint y: 339, distance: 313.8
click at [311, 305] on ul "New phone: [PHONE_NUMBER] Old phone: 3473081718 New customer notes: Old custome…" at bounding box center [565, 267] width 534 height 75
click at [593, 305] on p "Old customer notes: [PERSON_NAME] if available" at bounding box center [583, 295] width 497 height 19
click at [957, 60] on h3 "Changes report" at bounding box center [564, 57] width 815 height 28
drag, startPoint x: 973, startPoint y: 50, endPoint x: 963, endPoint y: 50, distance: 10.3
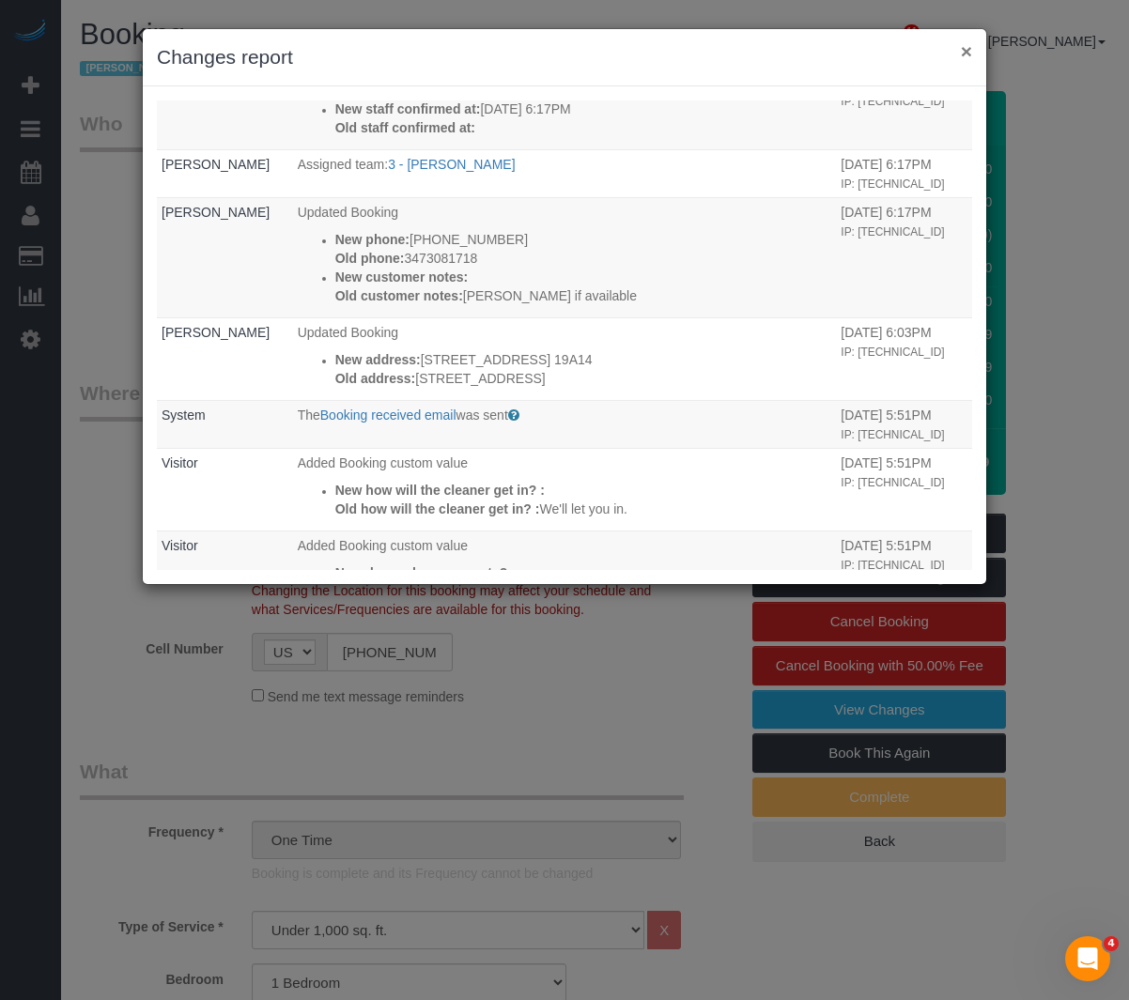
click at [963, 50] on div "× Changes report" at bounding box center [564, 57] width 843 height 57
click at [961, 50] on button "×" at bounding box center [966, 51] width 11 height 20
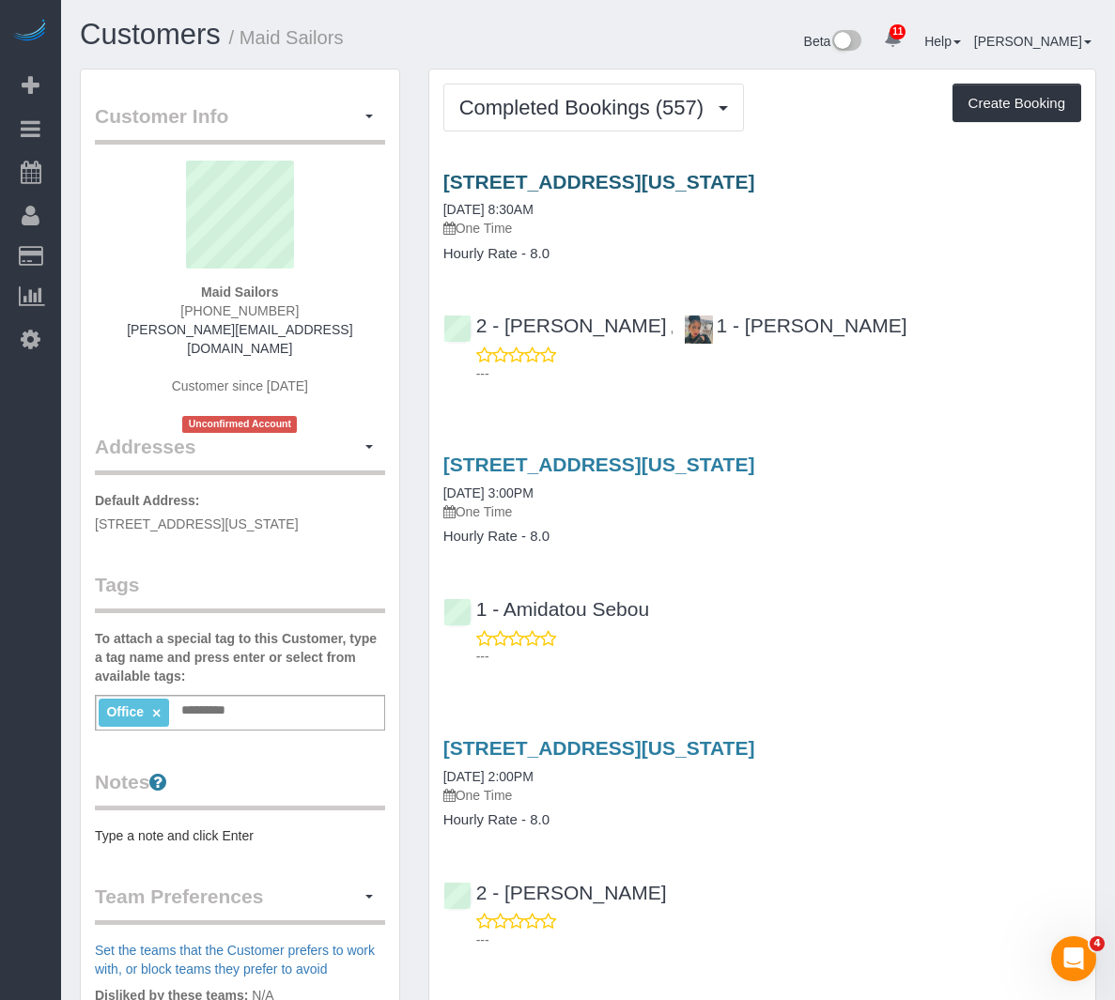
drag, startPoint x: 632, startPoint y: 233, endPoint x: 443, endPoint y: 215, distance: 189.6
click at [434, 222] on div "[STREET_ADDRESS][US_STATE] [DATE] 8:30AM One Time Hourly Rate - 8.0" at bounding box center [762, 216] width 666 height 91
click at [581, 238] on p "One Time" at bounding box center [762, 228] width 638 height 19
